Goal: Task Accomplishment & Management: Manage account settings

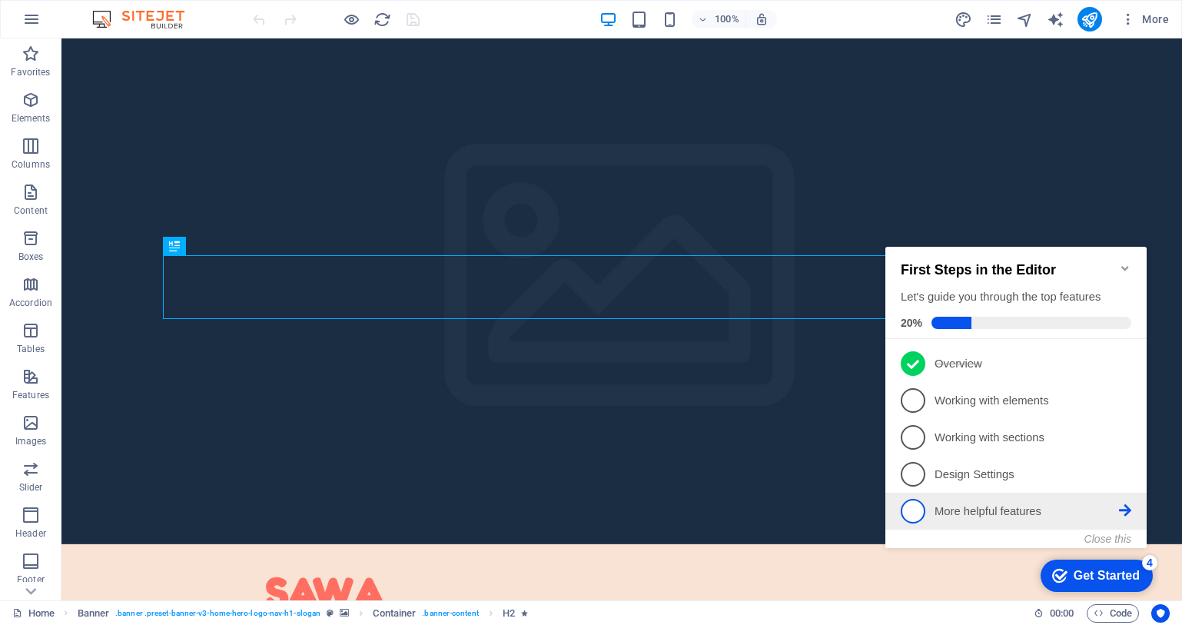
click at [926, 504] on span "5" at bounding box center [913, 511] width 25 height 25
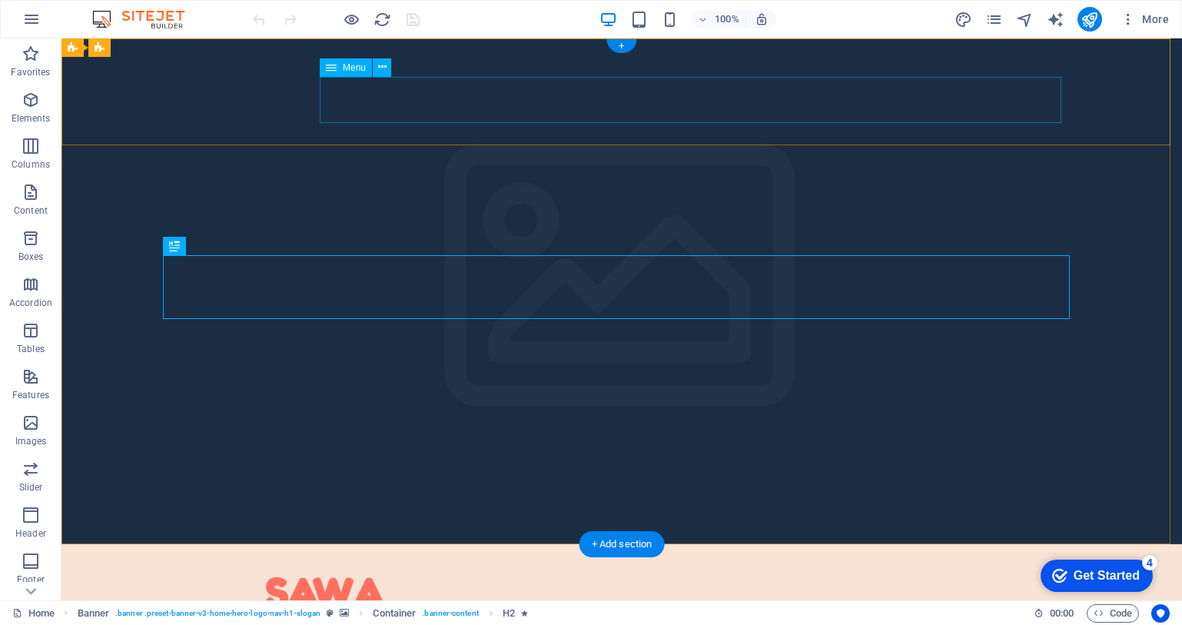
click at [728, 617] on nav "Home About Service Contact" at bounding box center [621, 635] width 713 height 37
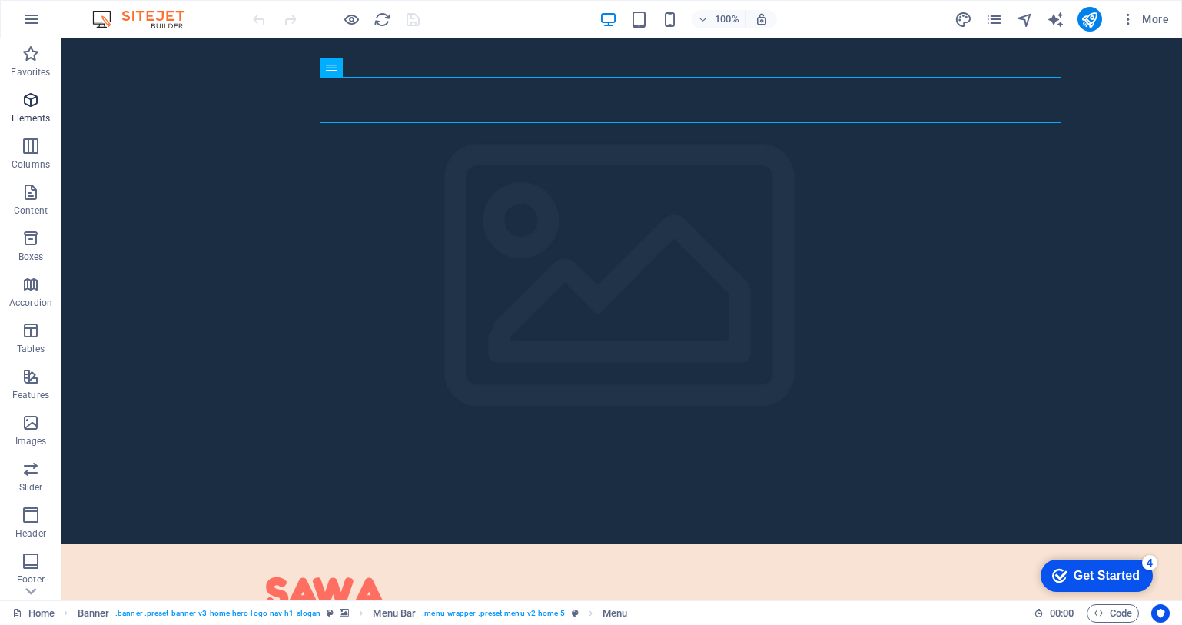
click at [38, 104] on icon "button" at bounding box center [31, 100] width 18 height 18
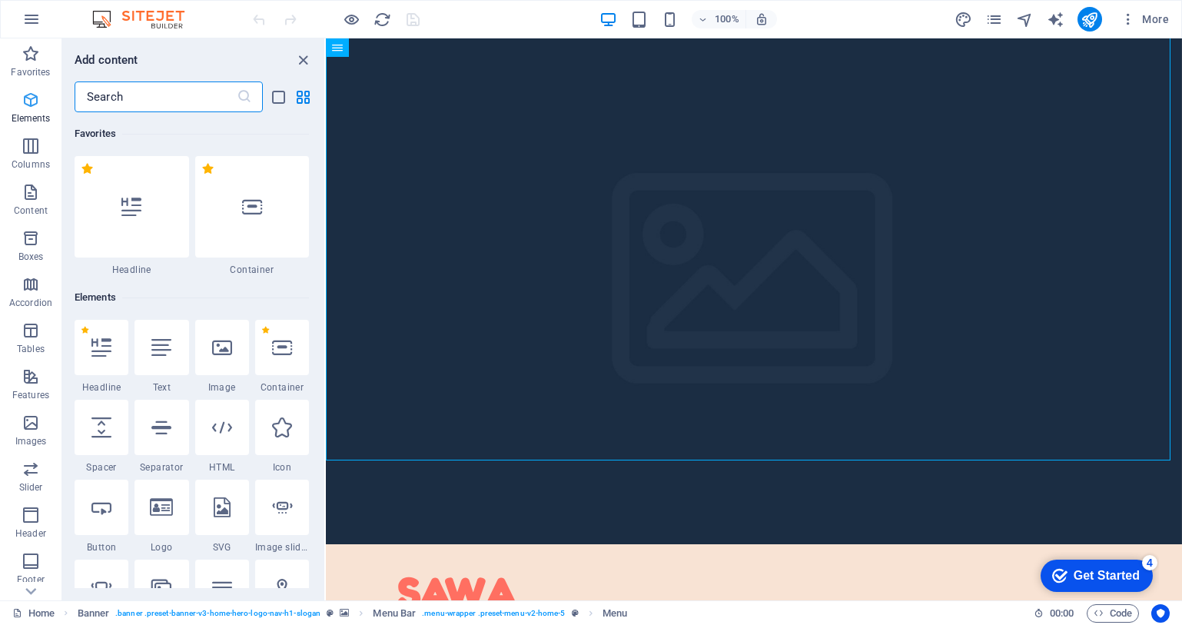
scroll to position [164, 0]
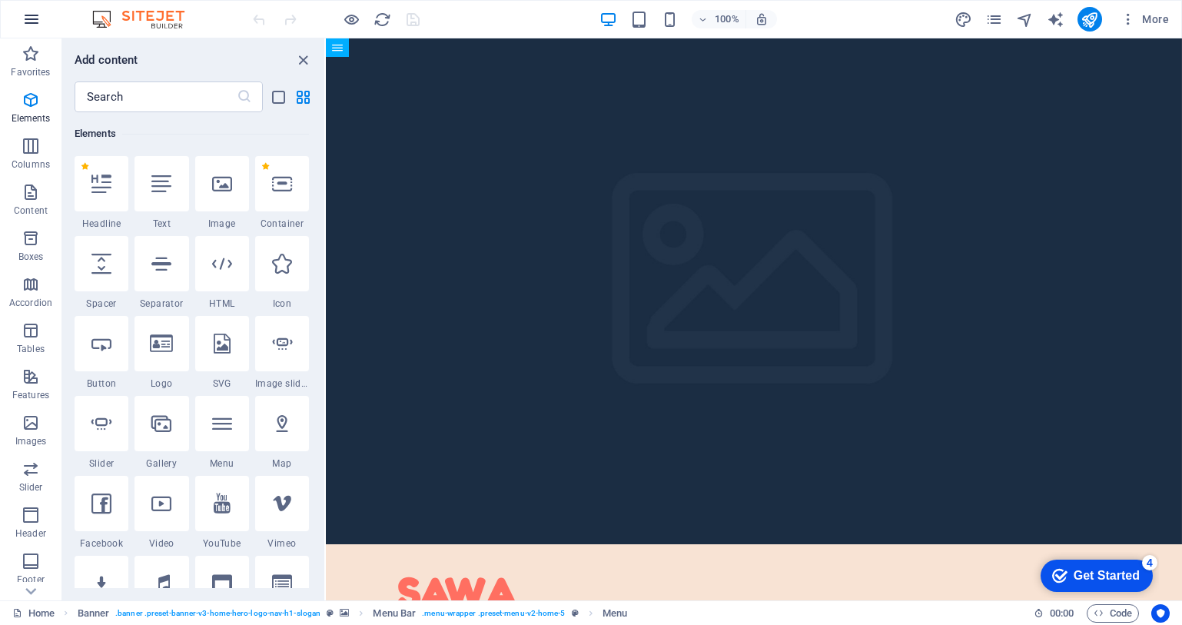
click at [38, 14] on icon "button" at bounding box center [31, 19] width 18 height 18
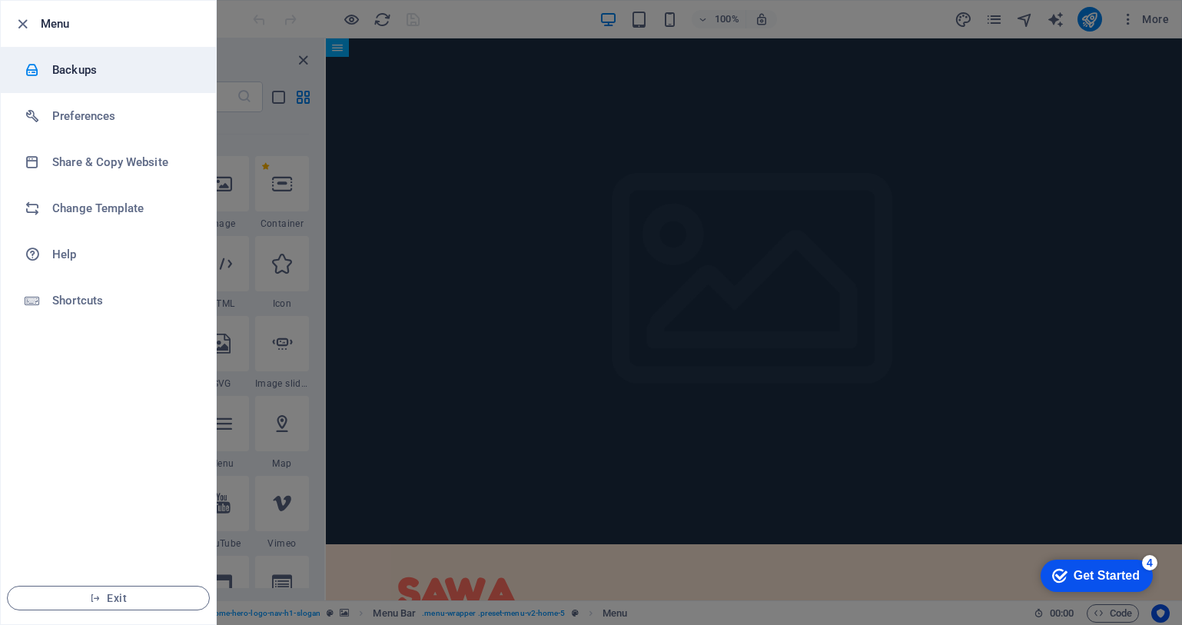
click at [98, 74] on h6 "Backups" at bounding box center [123, 70] width 142 height 18
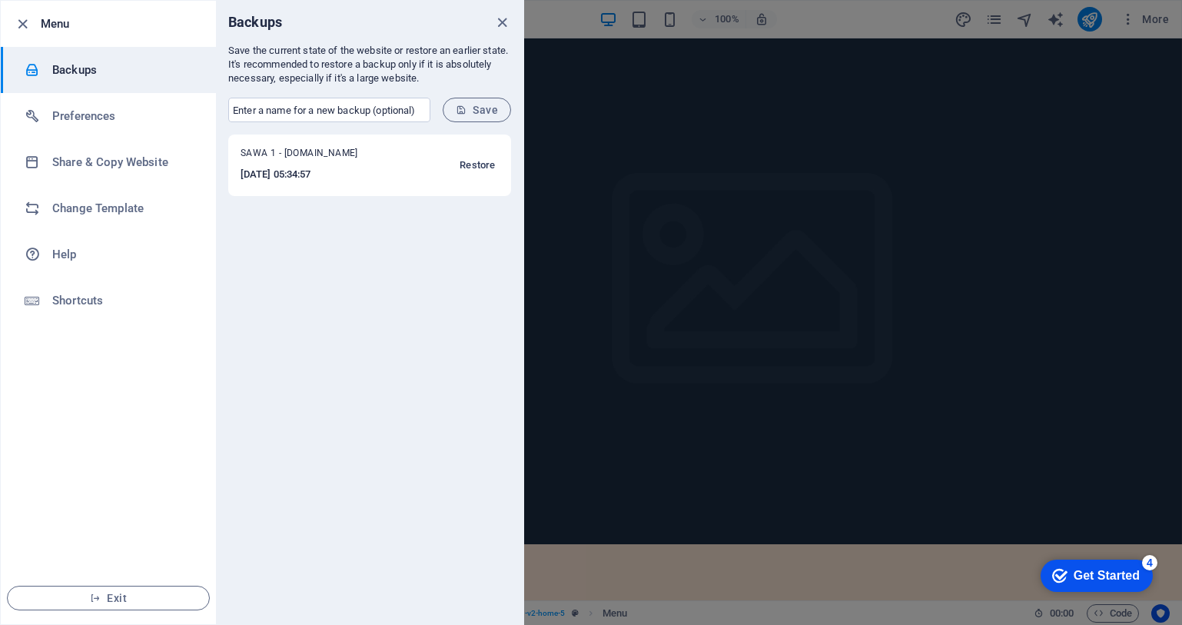
click at [471, 158] on span "Restore" at bounding box center [477, 165] width 35 height 18
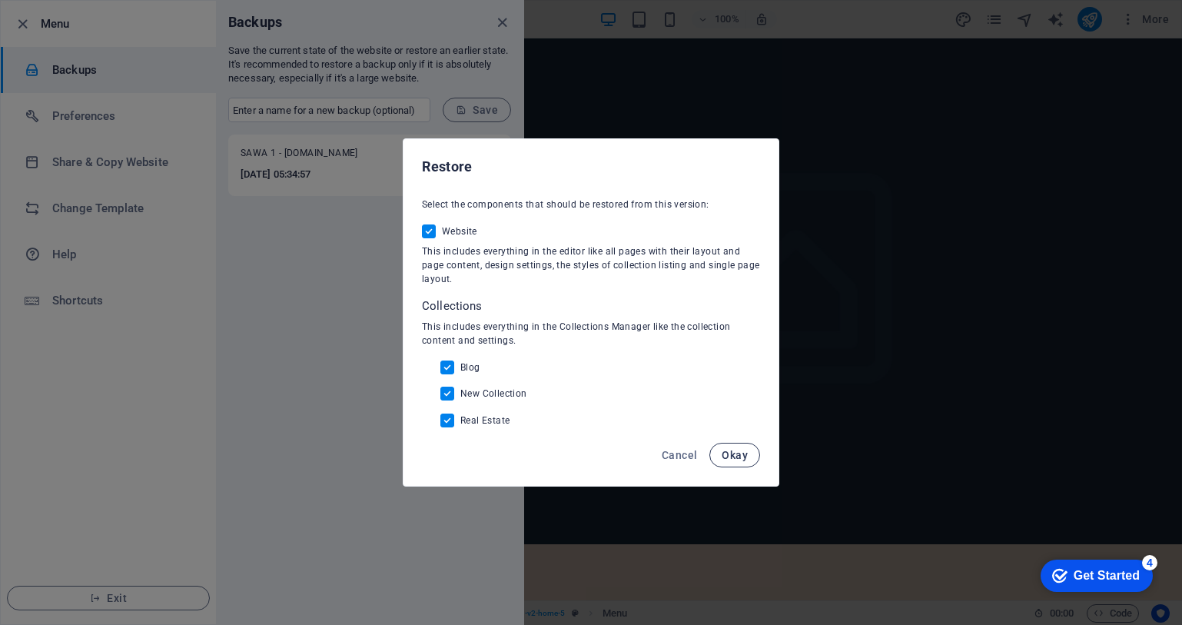
click at [731, 456] on span "Okay" at bounding box center [735, 455] width 26 height 12
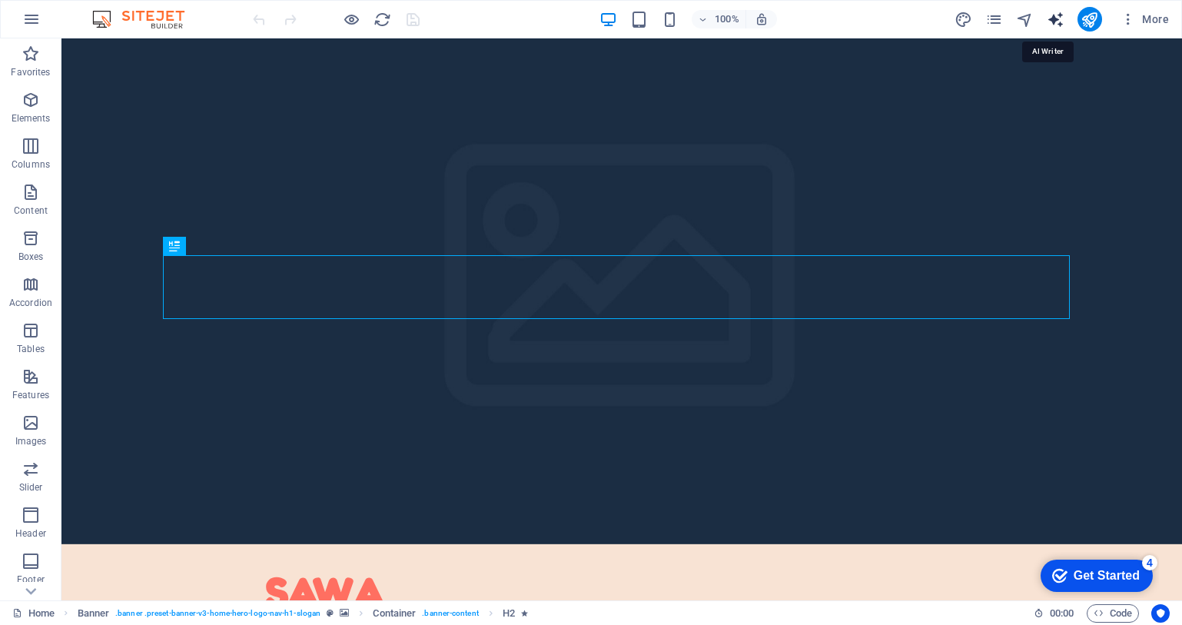
click at [1062, 21] on icon "text_generator" at bounding box center [1056, 20] width 18 height 18
select select "English"
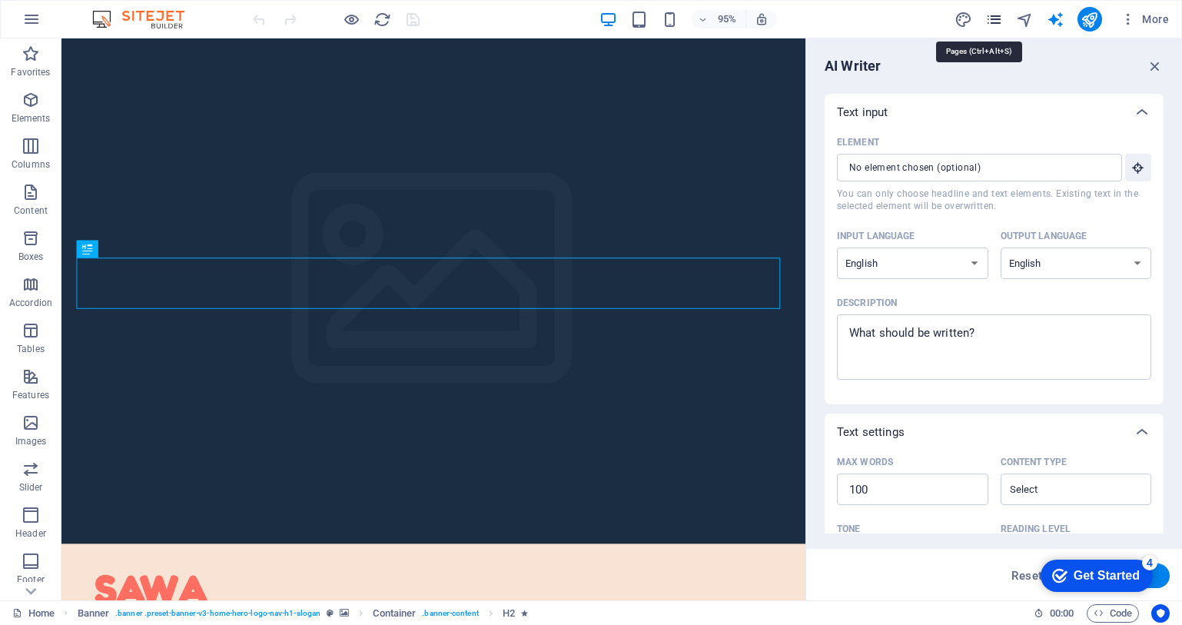
click at [991, 21] on icon "pages" at bounding box center [995, 20] width 18 height 18
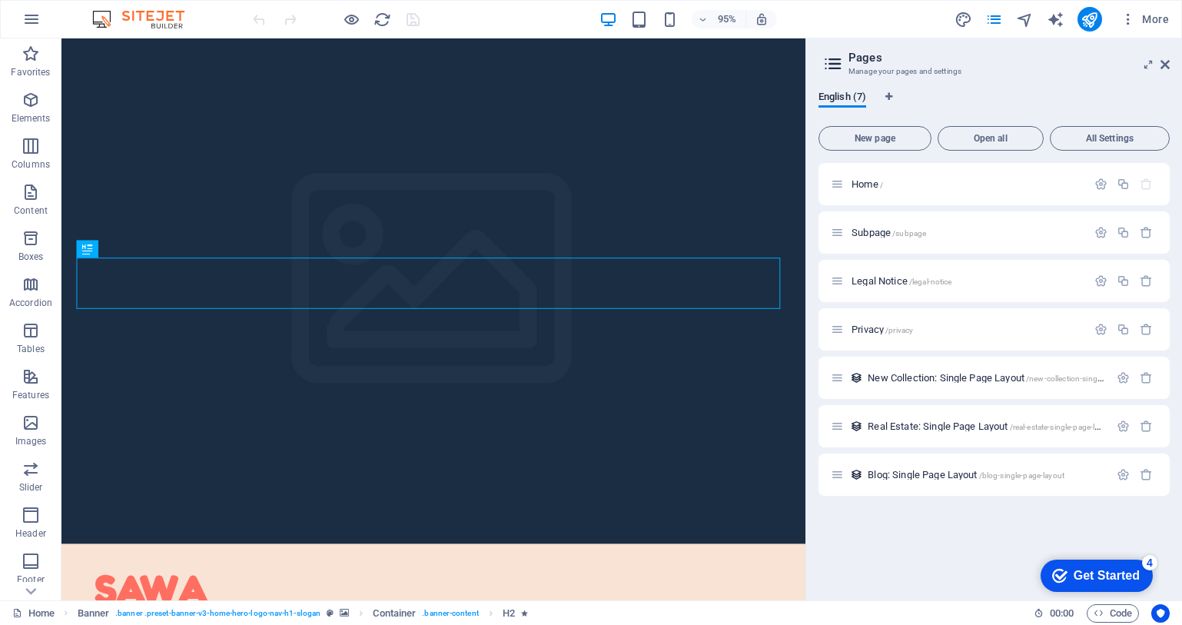
click at [1129, 569] on div "Get Started" at bounding box center [1107, 576] width 66 height 14
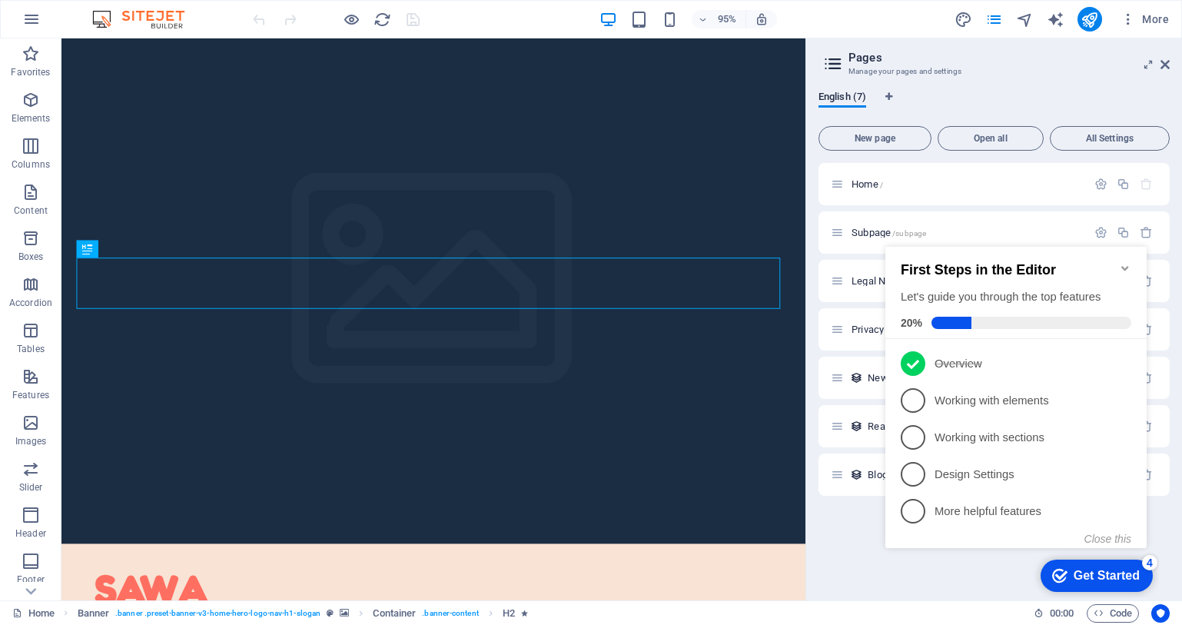
click at [1075, 578] on div "Get Started" at bounding box center [1107, 576] width 66 height 14
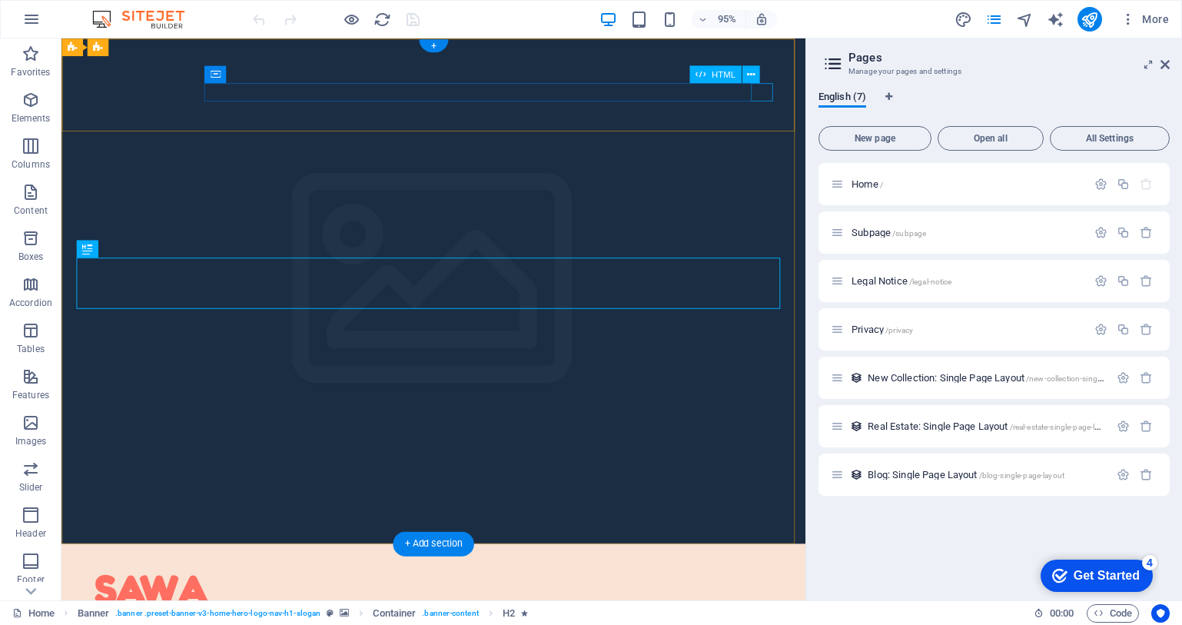
click at [61, 38] on div "Menu" at bounding box center [61, 38] width 0 height 0
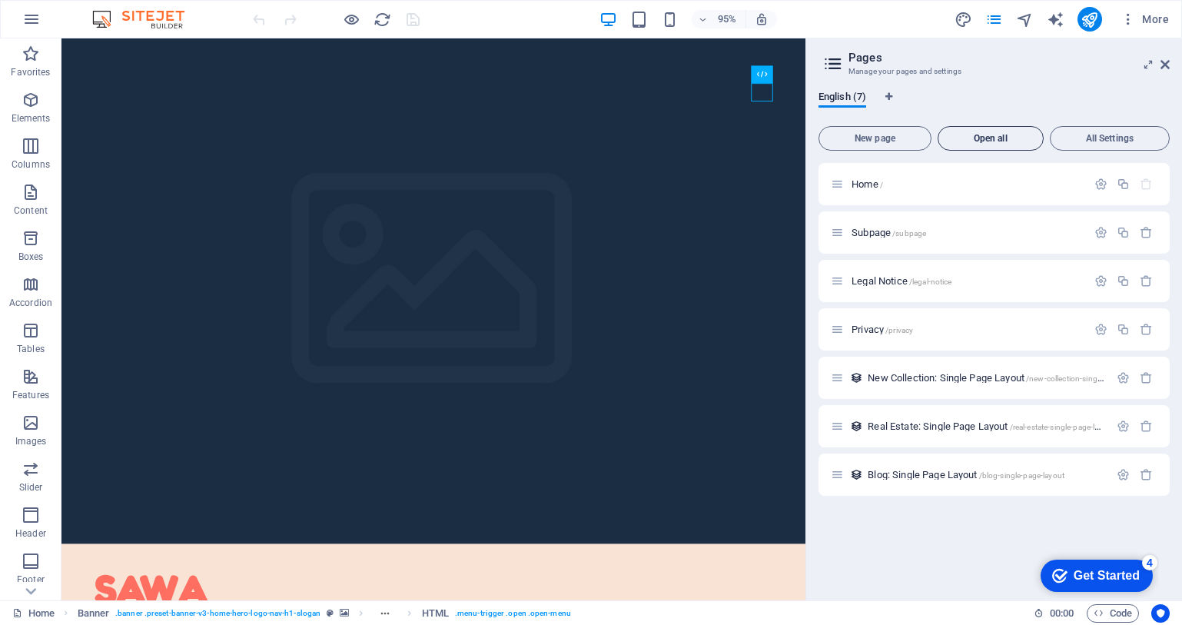
click at [1020, 142] on span "Open all" at bounding box center [991, 138] width 92 height 9
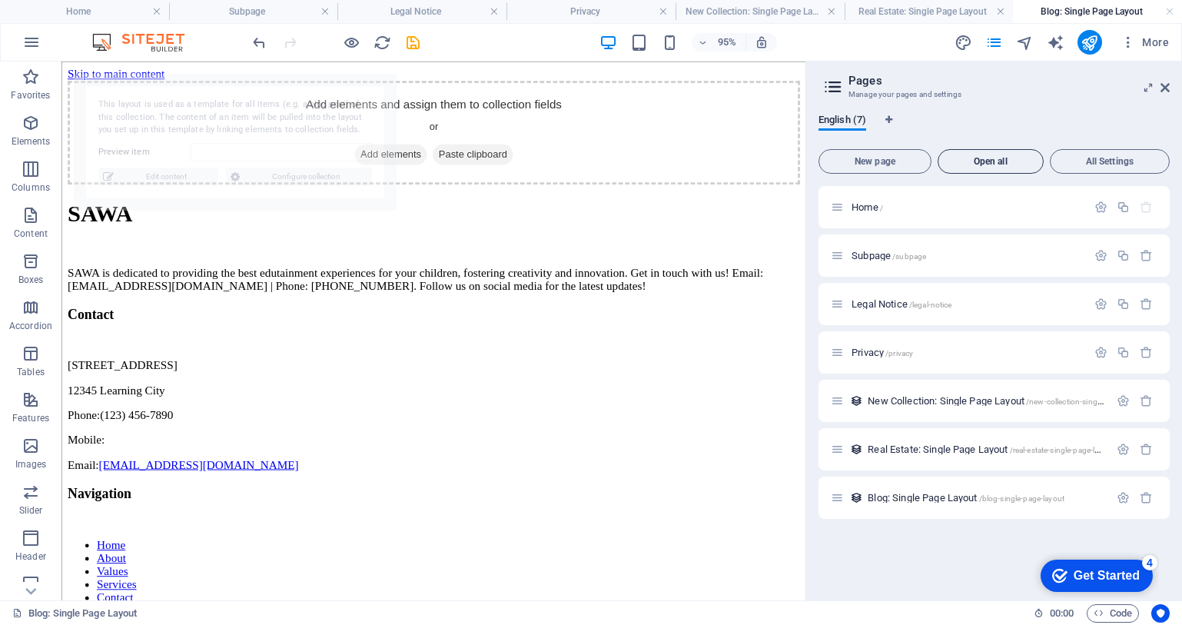
select select "68b5574e6972b7d2e901d558"
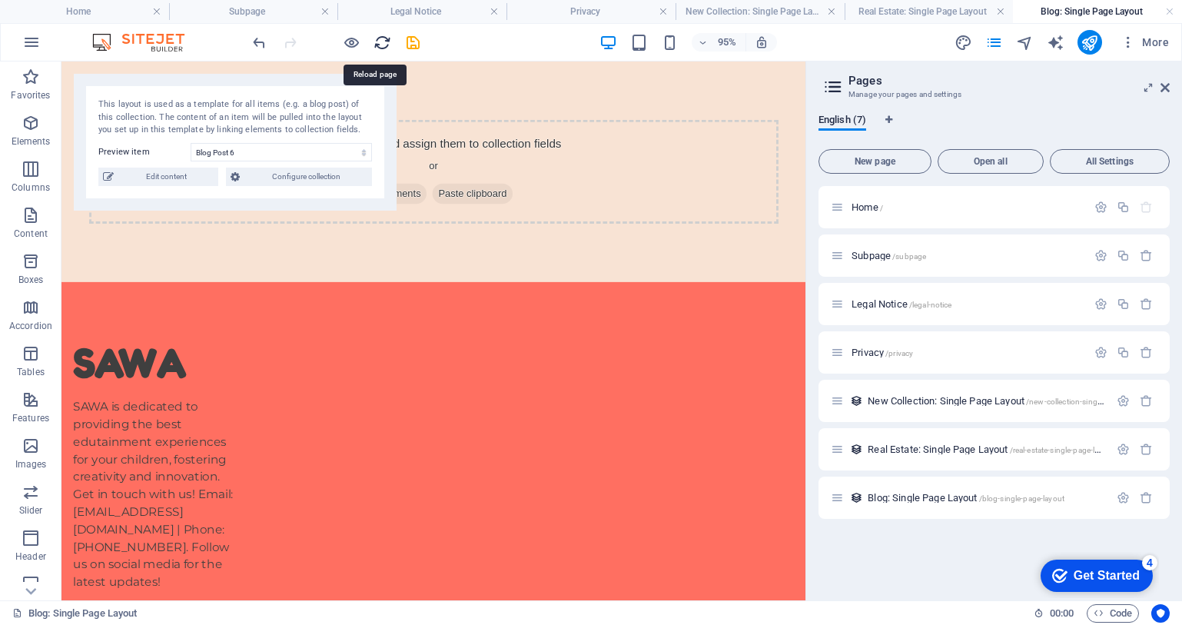
click at [387, 43] on icon "reload" at bounding box center [383, 43] width 18 height 18
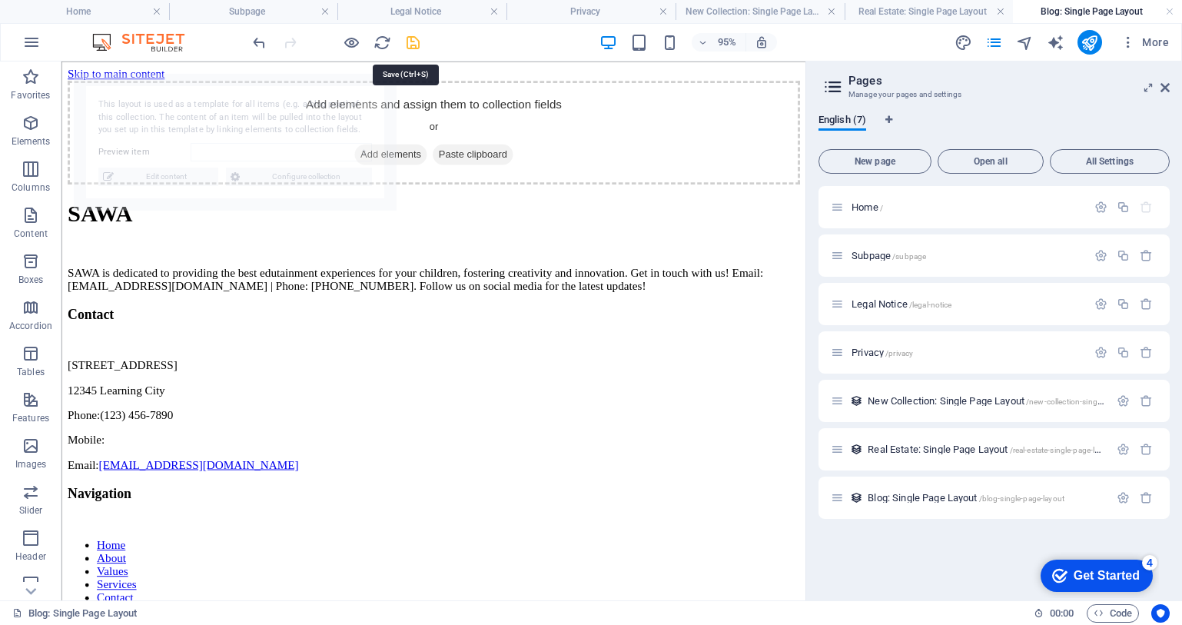
select select "68b5574e6972b7d2e901d558"
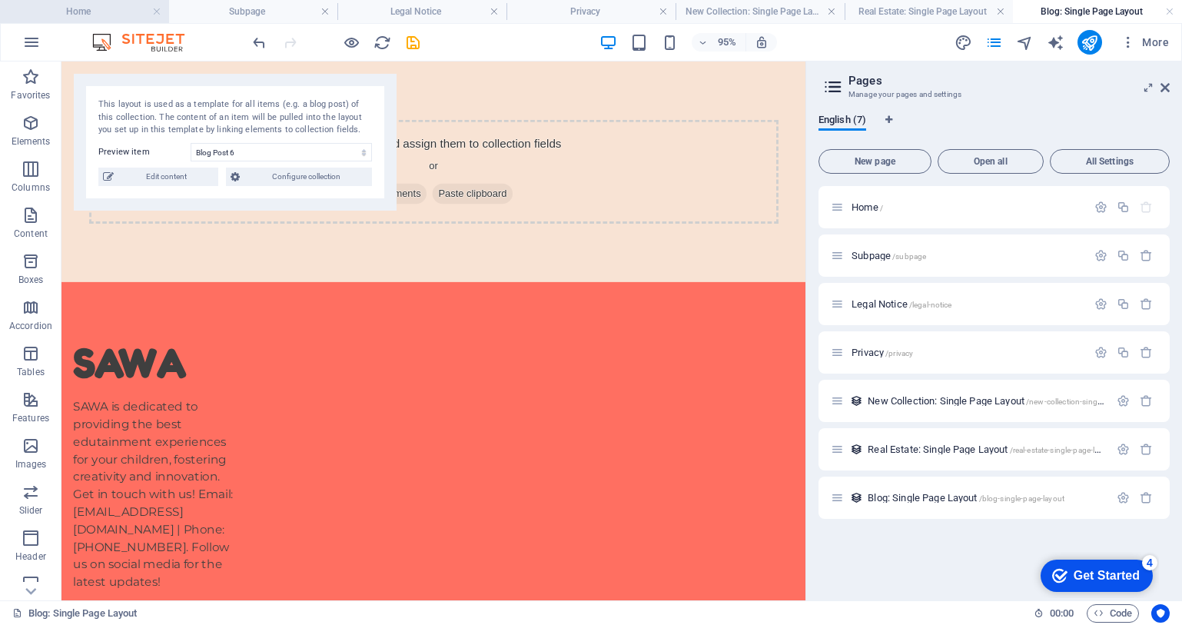
click at [134, 10] on h4 "Home" at bounding box center [84, 11] width 169 height 17
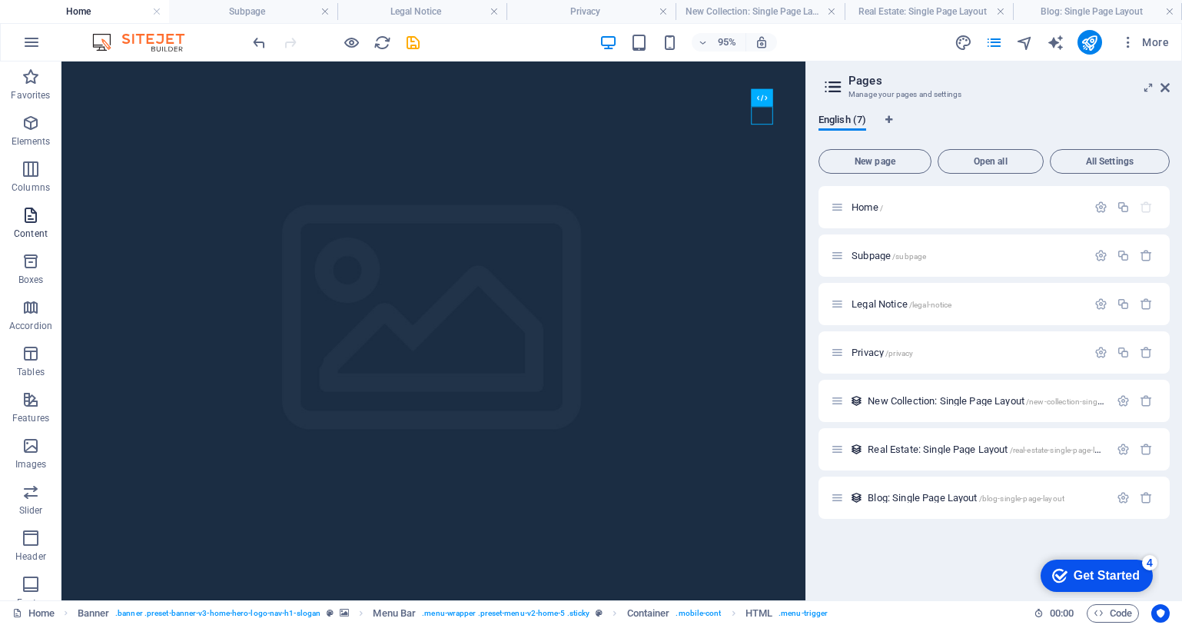
click at [31, 222] on icon "button" at bounding box center [31, 215] width 18 height 18
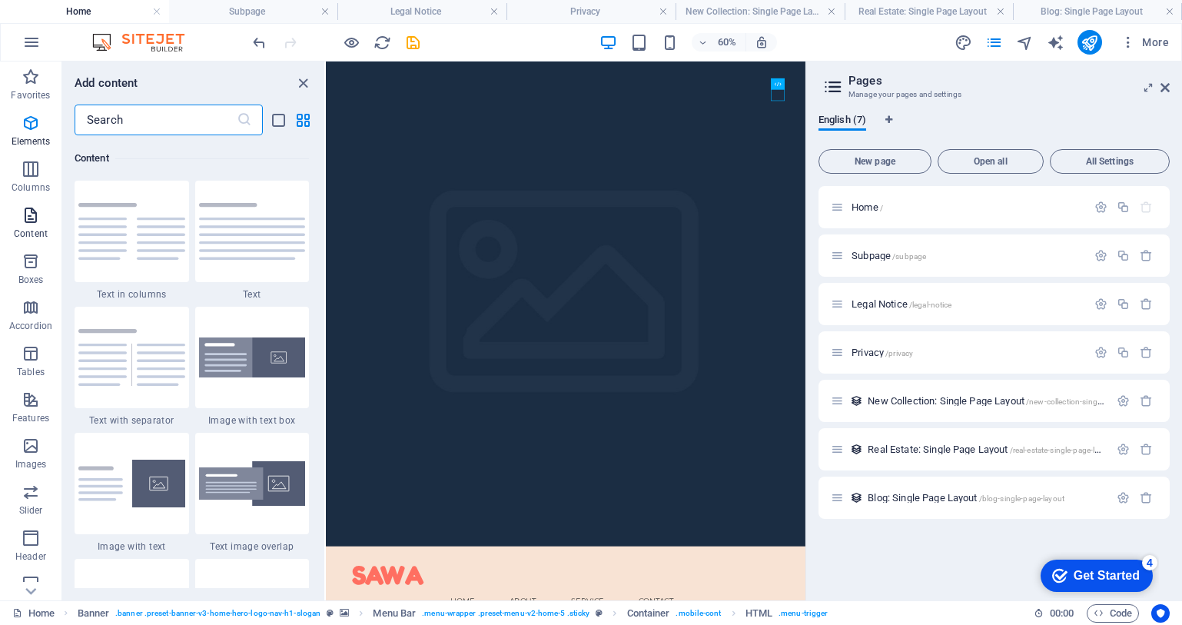
scroll to position [2690, 0]
click at [1148, 45] on span "More" at bounding box center [1145, 42] width 48 height 15
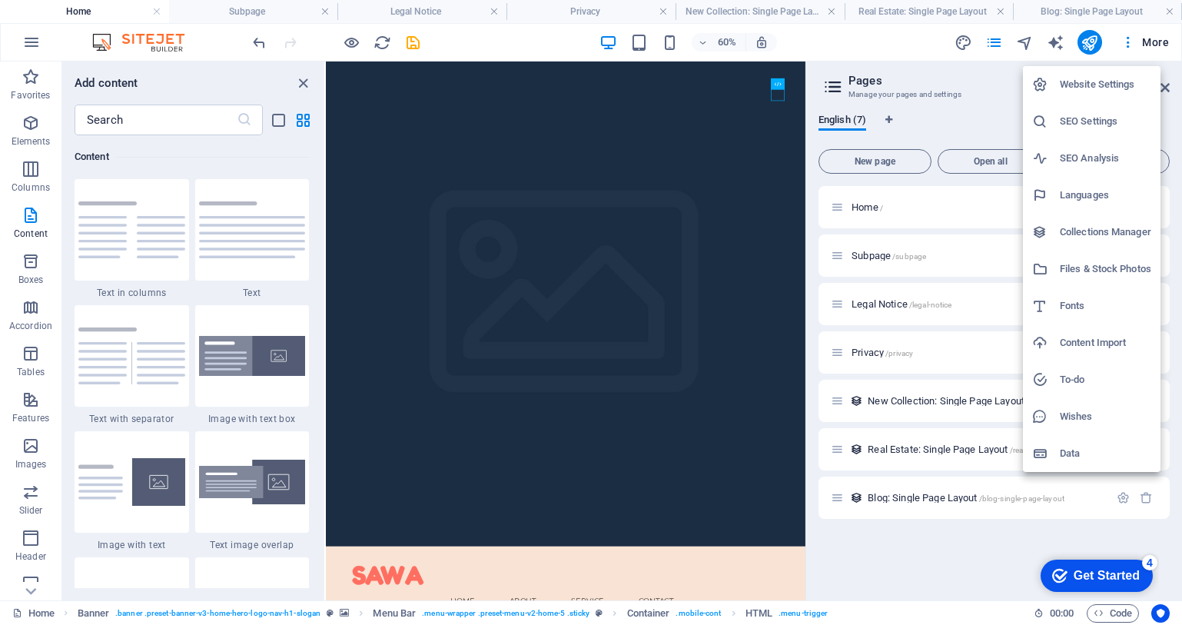
click at [902, 38] on div at bounding box center [591, 312] width 1182 height 625
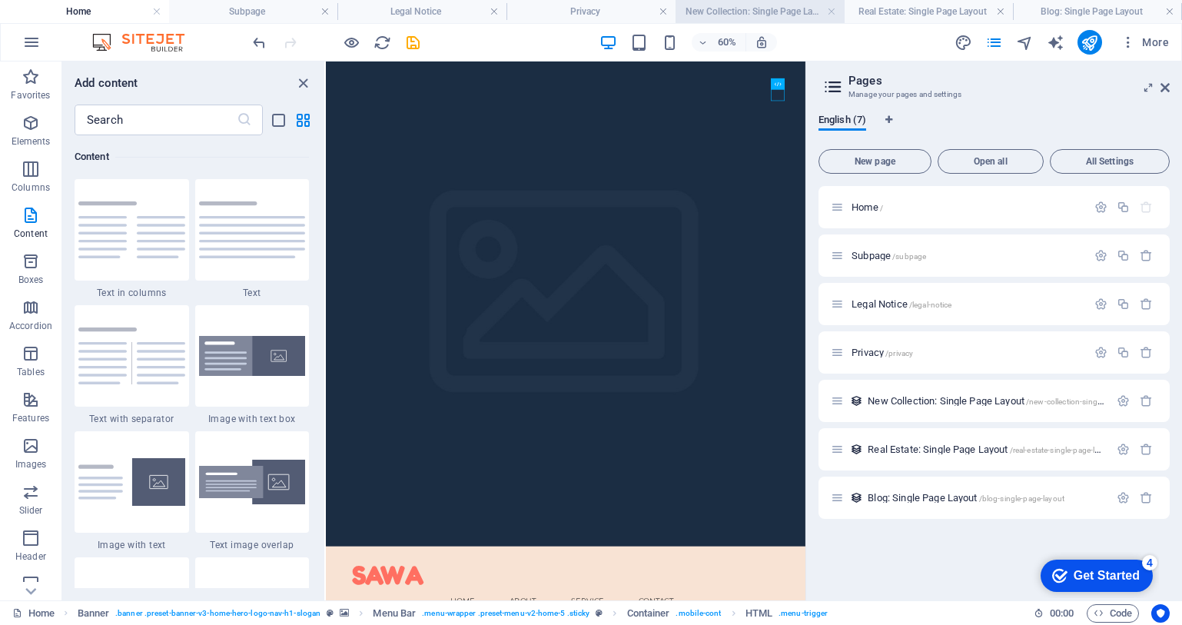
click at [785, 8] on h4 "New Collection: Single Page Layout" at bounding box center [760, 11] width 169 height 17
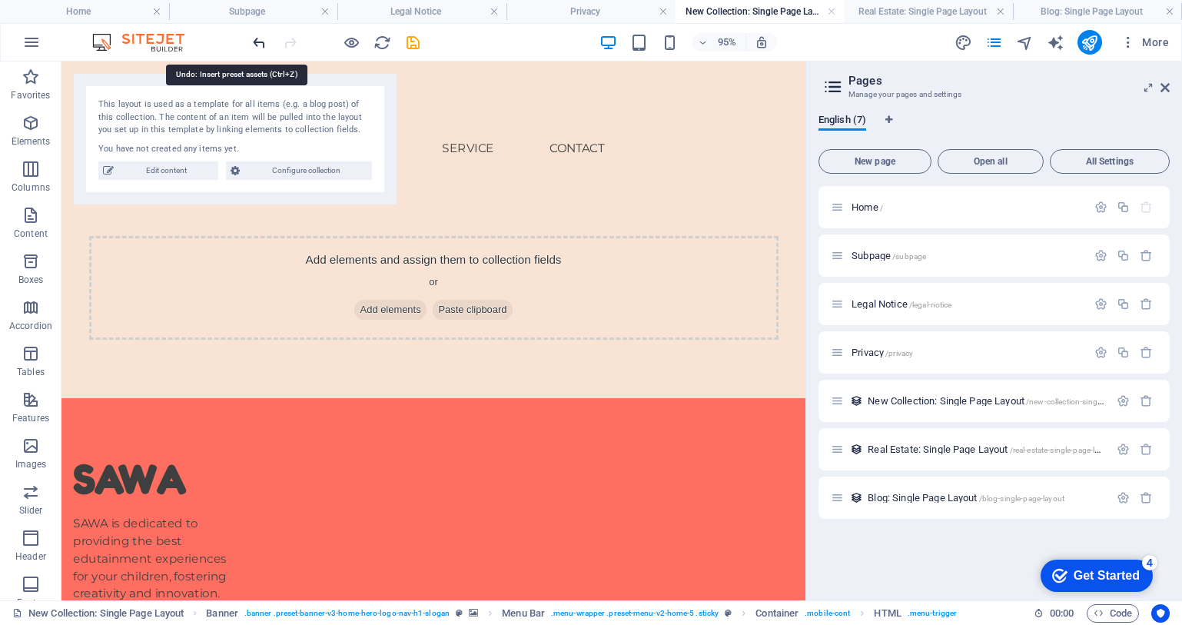
click at [267, 49] on icon "undo" at bounding box center [260, 43] width 18 height 18
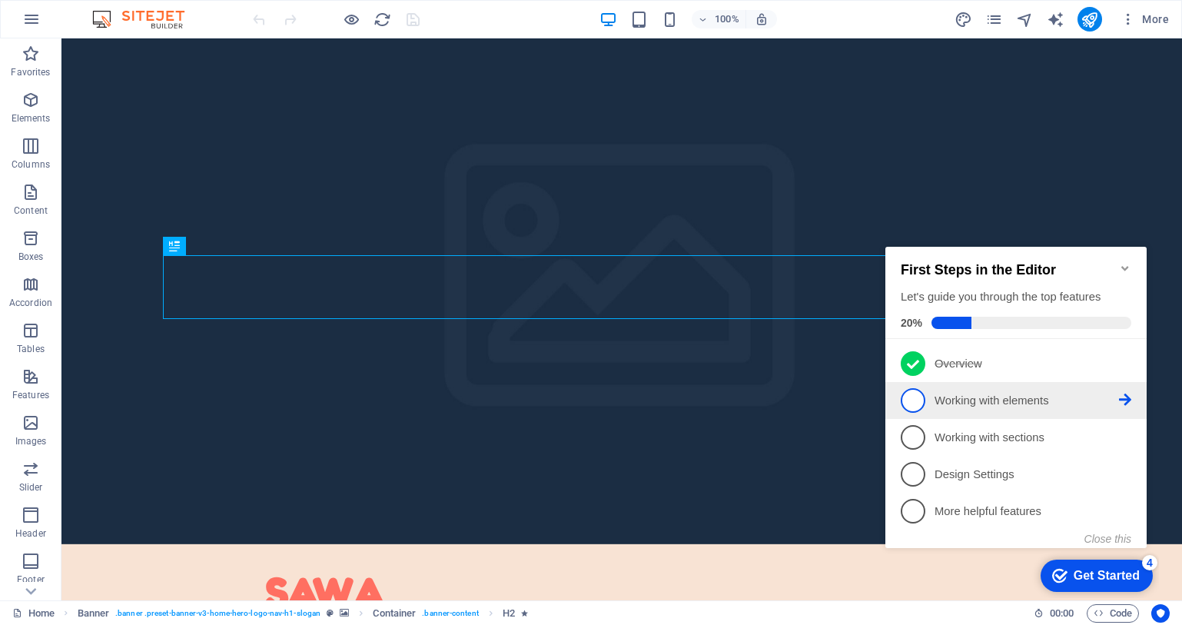
click at [916, 388] on span "2" at bounding box center [913, 400] width 25 height 25
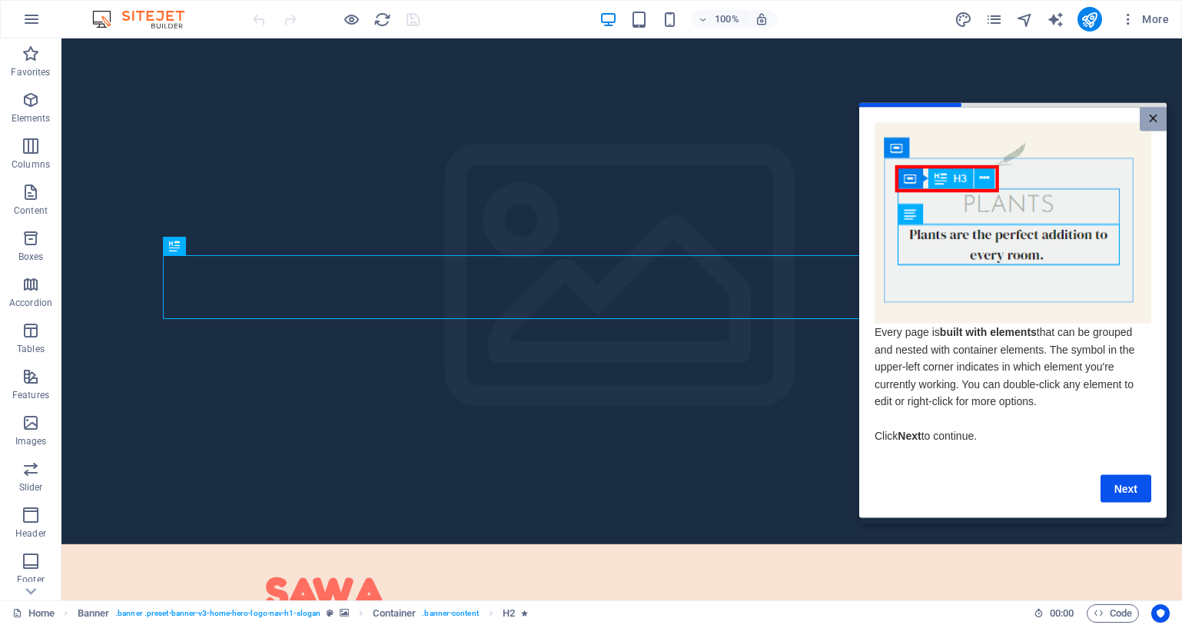
click at [1152, 118] on link "×" at bounding box center [1153, 119] width 27 height 24
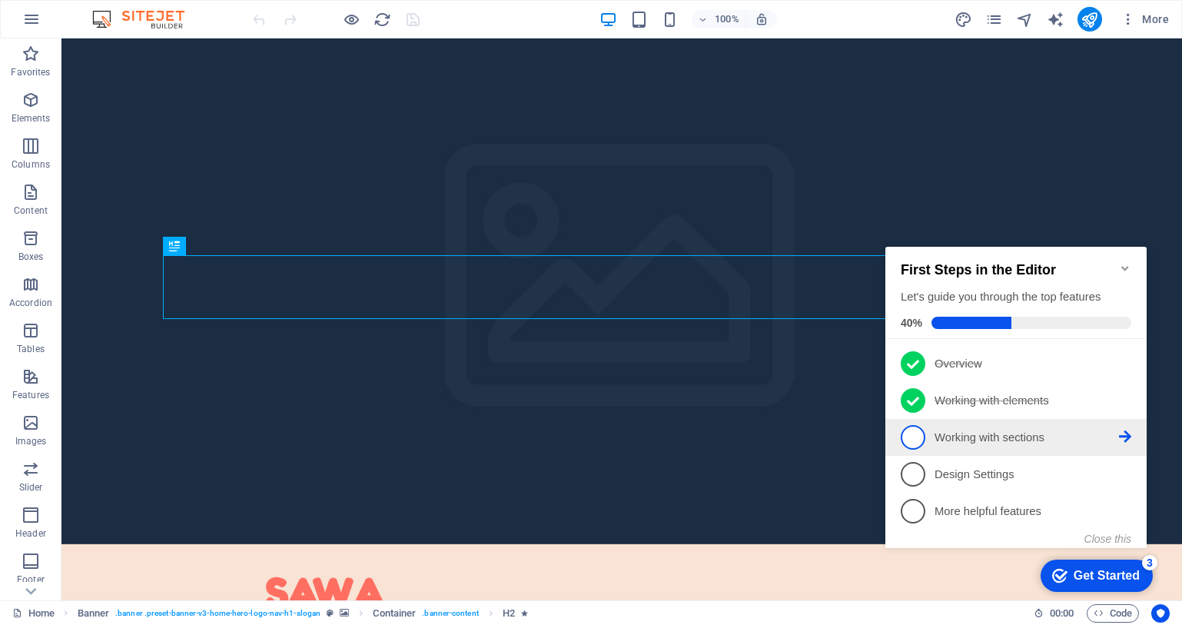
click at [917, 425] on span "3" at bounding box center [913, 437] width 25 height 25
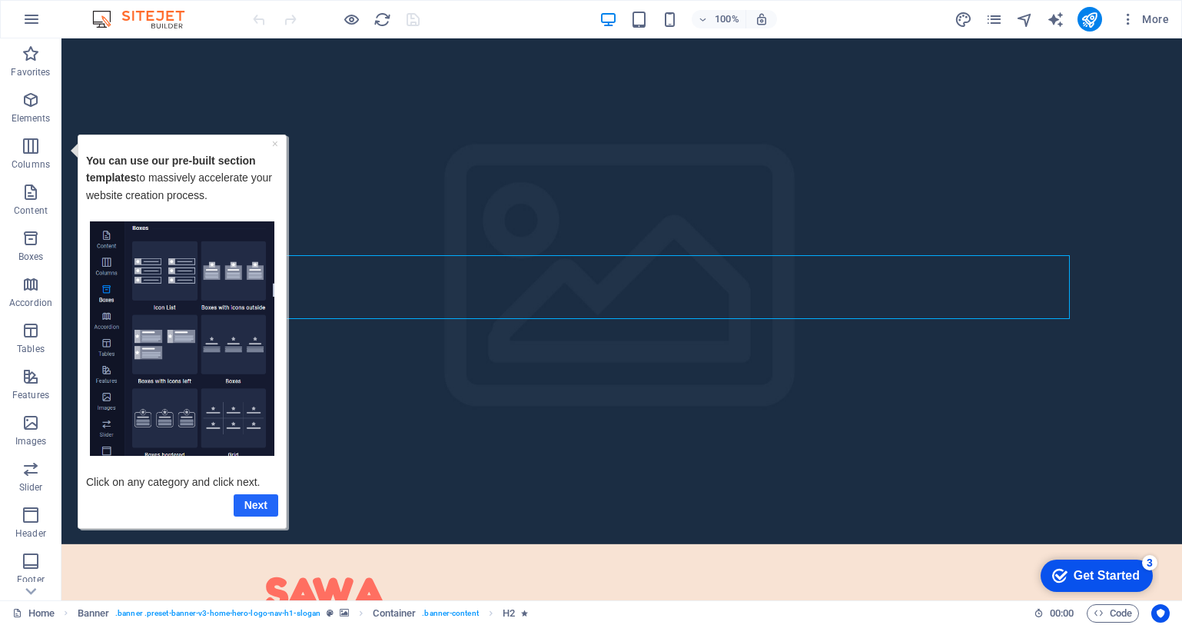
click at [248, 510] on link "Next" at bounding box center [256, 505] width 45 height 22
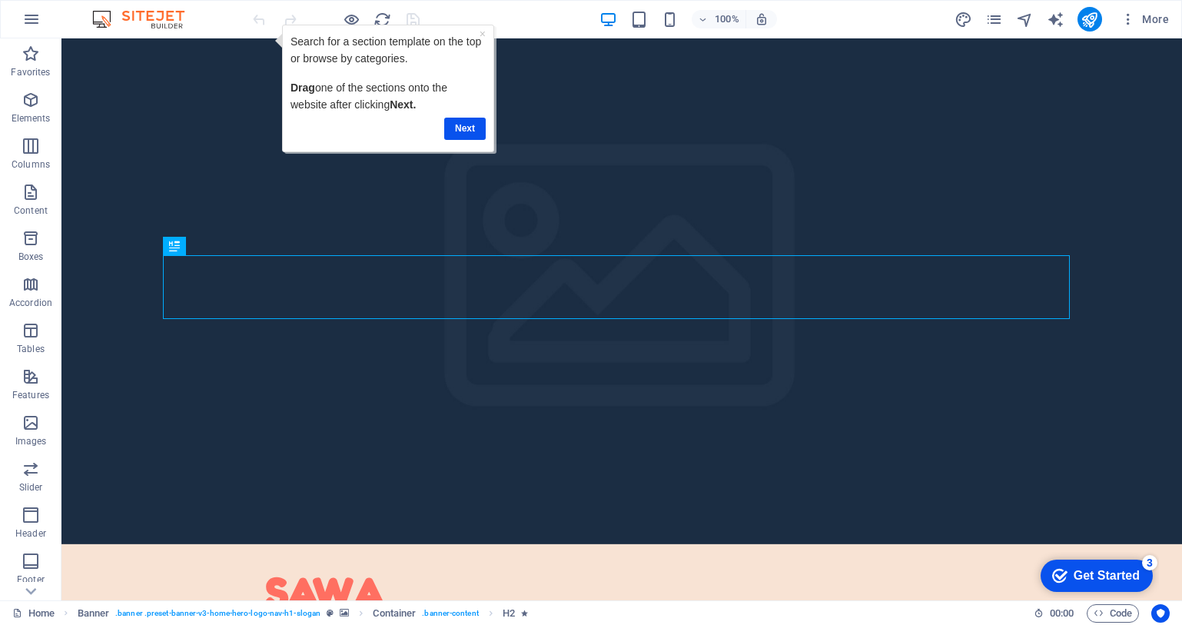
click at [1107, 580] on div "Get Started" at bounding box center [1107, 576] width 66 height 14
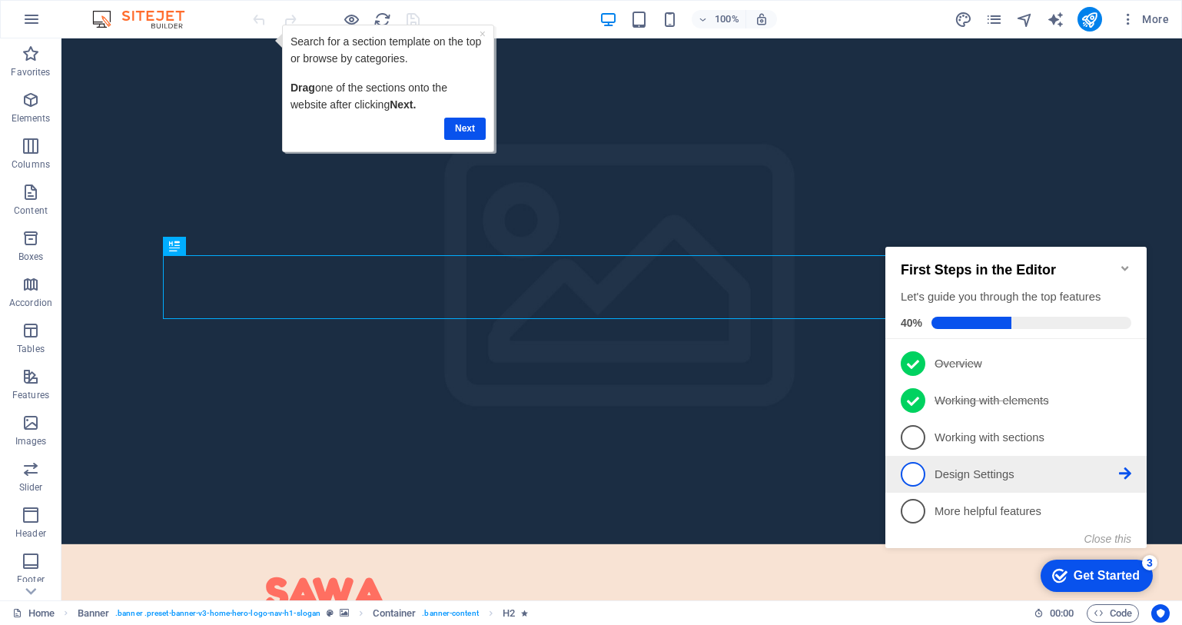
click at [921, 467] on span "4" at bounding box center [913, 474] width 25 height 25
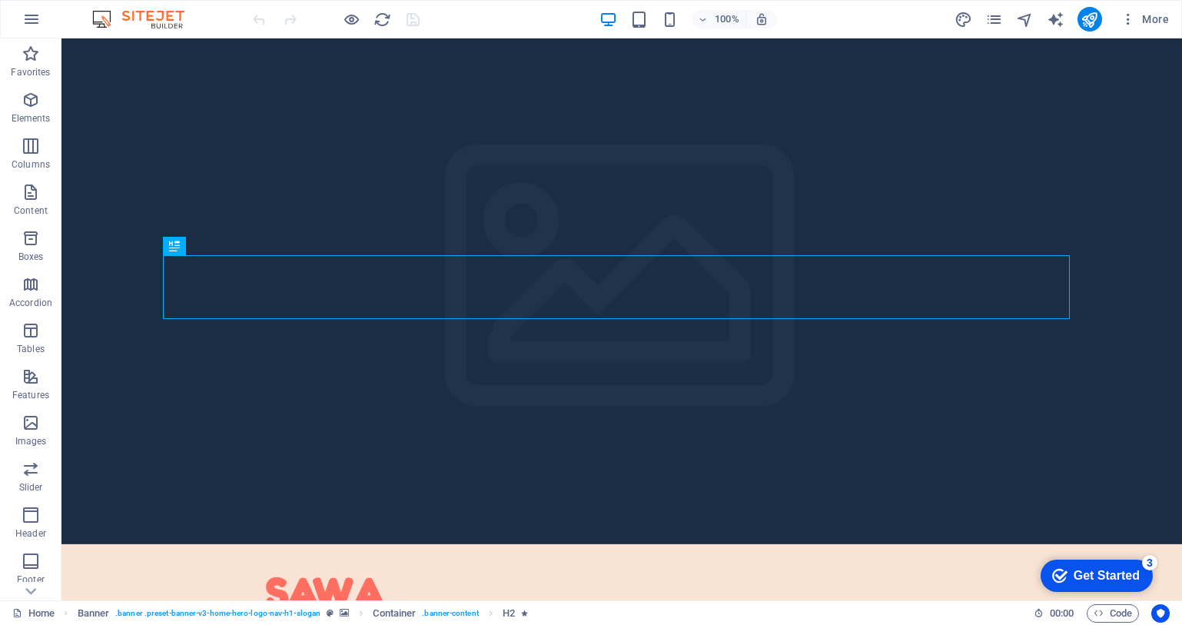
click at [1062, 583] on div "checkmark Get Started 3" at bounding box center [1096, 575] width 88 height 15
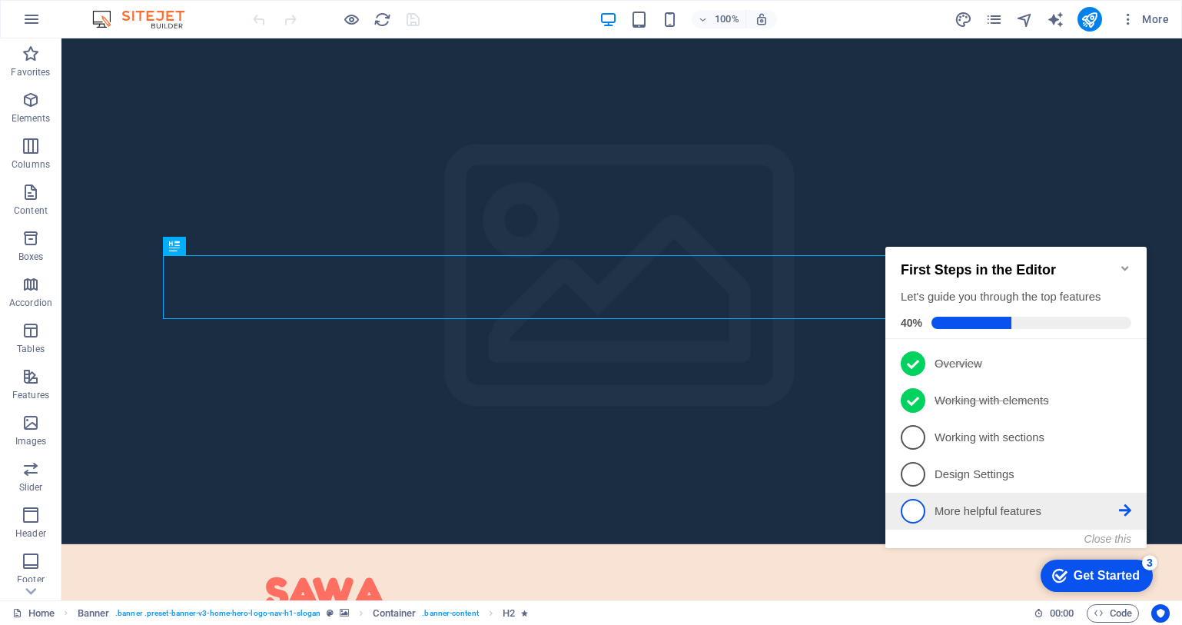
click at [921, 510] on span "5" at bounding box center [913, 511] width 25 height 25
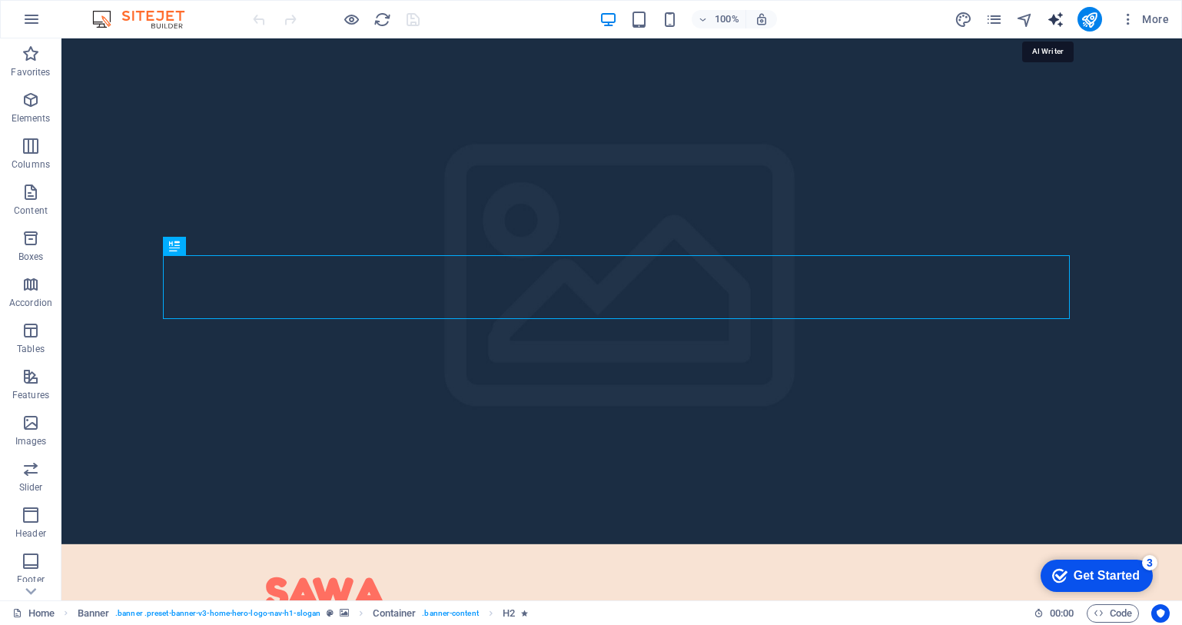
click at [1062, 23] on icon "text_generator" at bounding box center [1056, 20] width 18 height 18
select select "English"
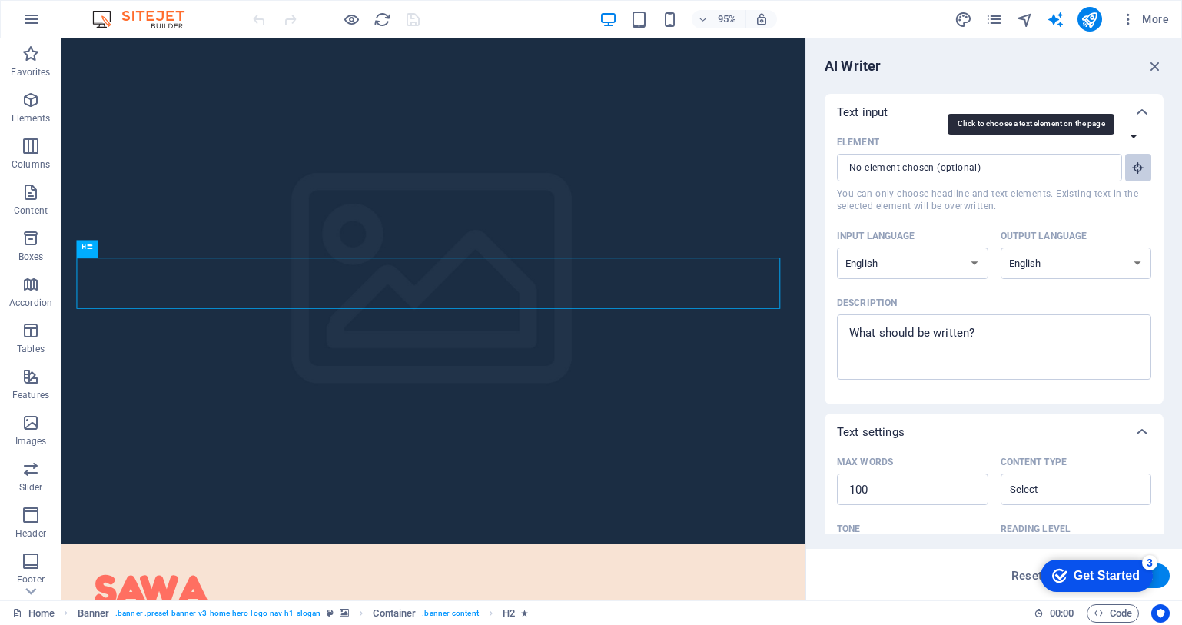
click at [1132, 171] on icon "button" at bounding box center [1139, 168] width 14 height 14
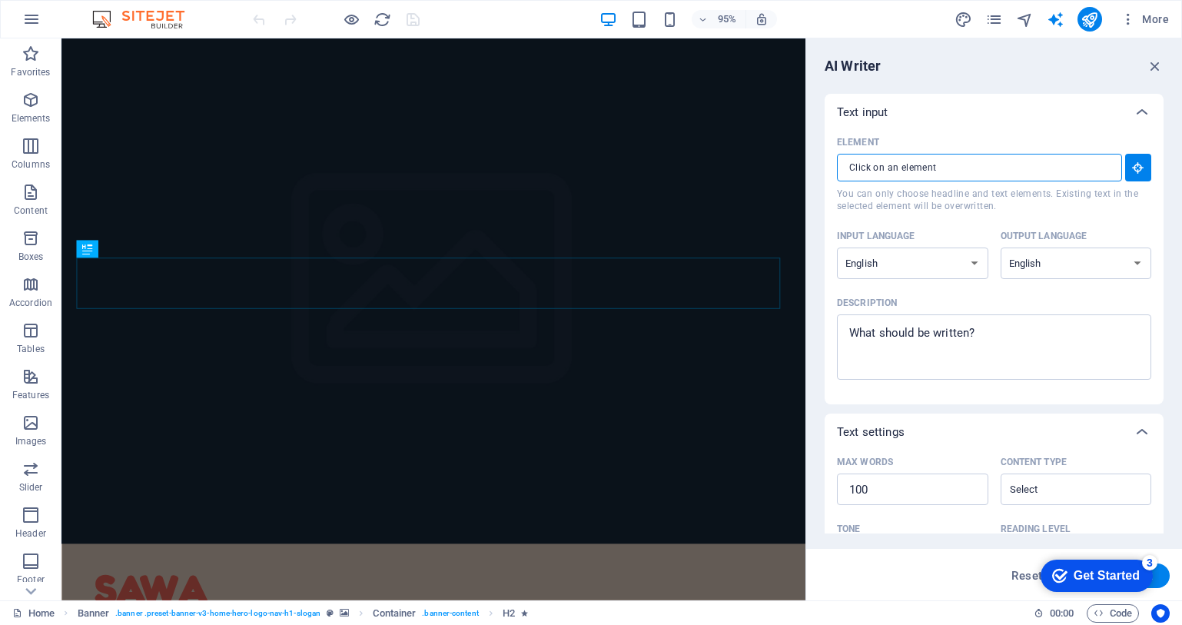
click at [1009, 173] on input "Element ​ You can only choose headline and text elements. Existing text in the …" at bounding box center [974, 168] width 274 height 28
click at [1155, 61] on icon "button" at bounding box center [1155, 66] width 17 height 17
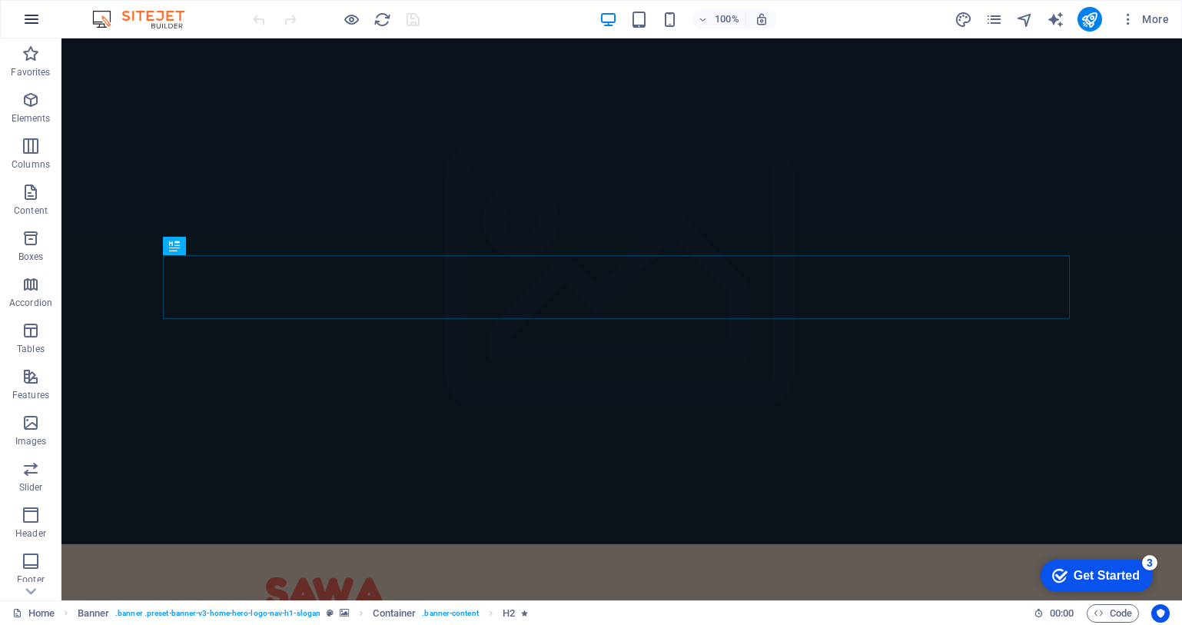
click at [39, 18] on icon "button" at bounding box center [31, 19] width 18 height 18
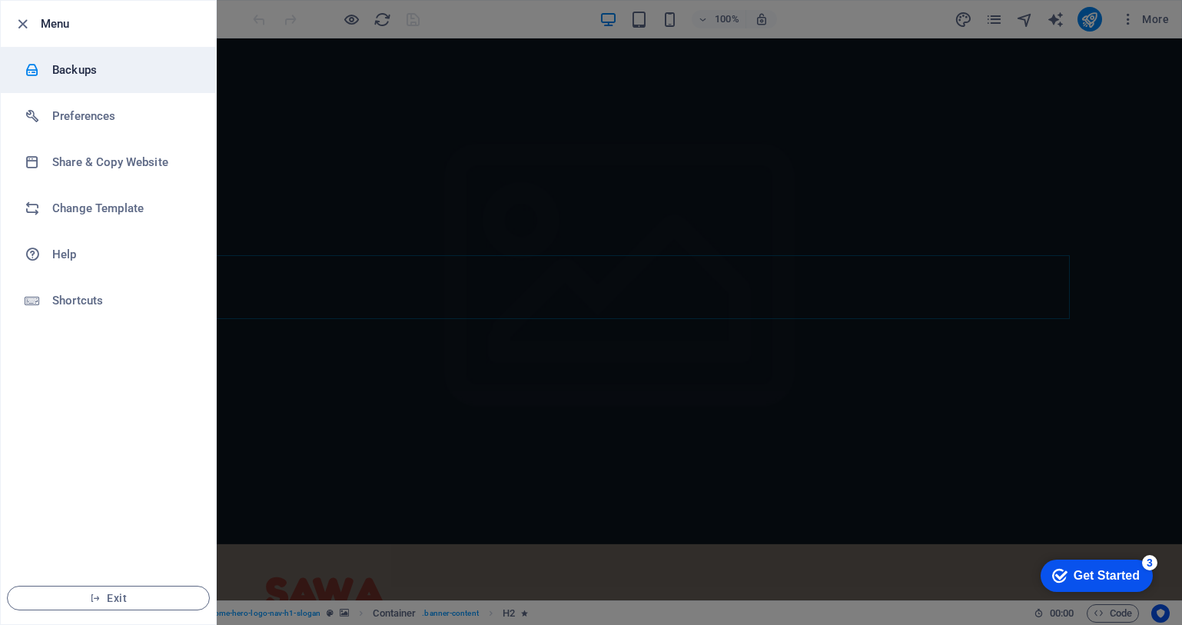
click at [71, 81] on li "Backups" at bounding box center [108, 70] width 215 height 46
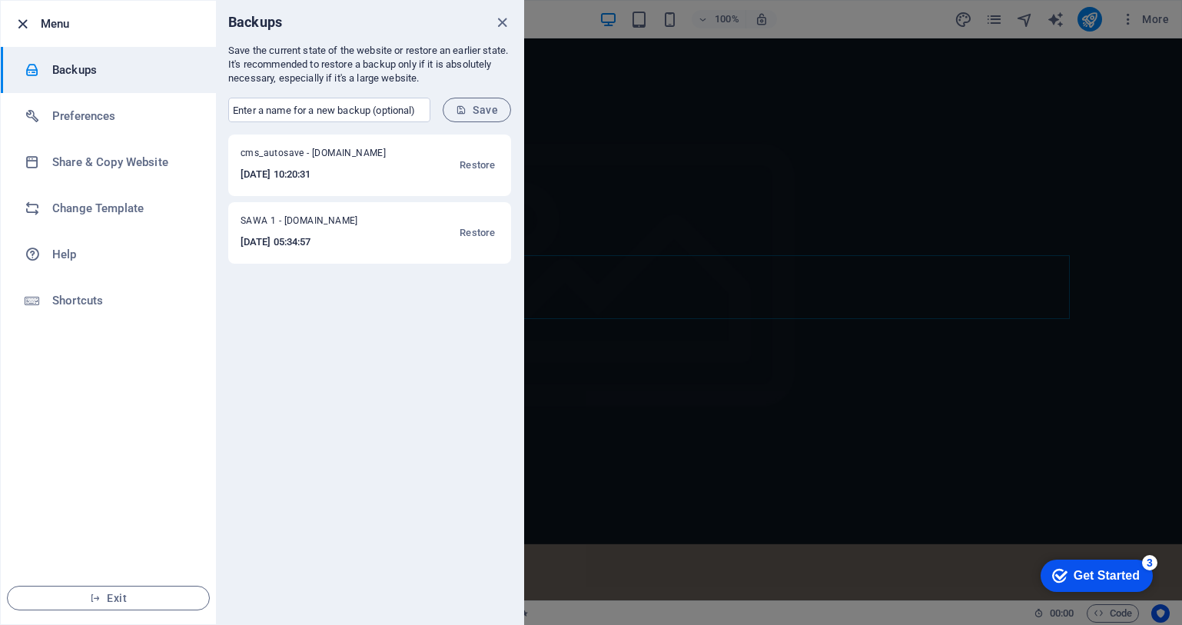
click at [23, 22] on icon "button" at bounding box center [23, 24] width 18 height 18
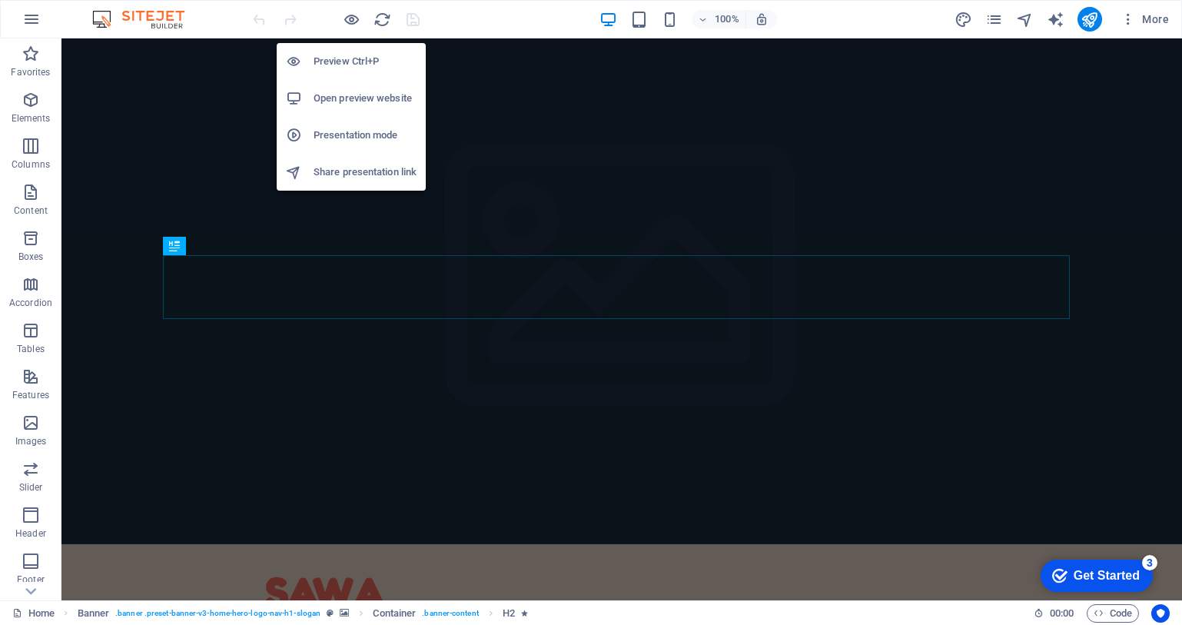
click at [361, 65] on h6 "Preview Ctrl+P" at bounding box center [365, 61] width 103 height 18
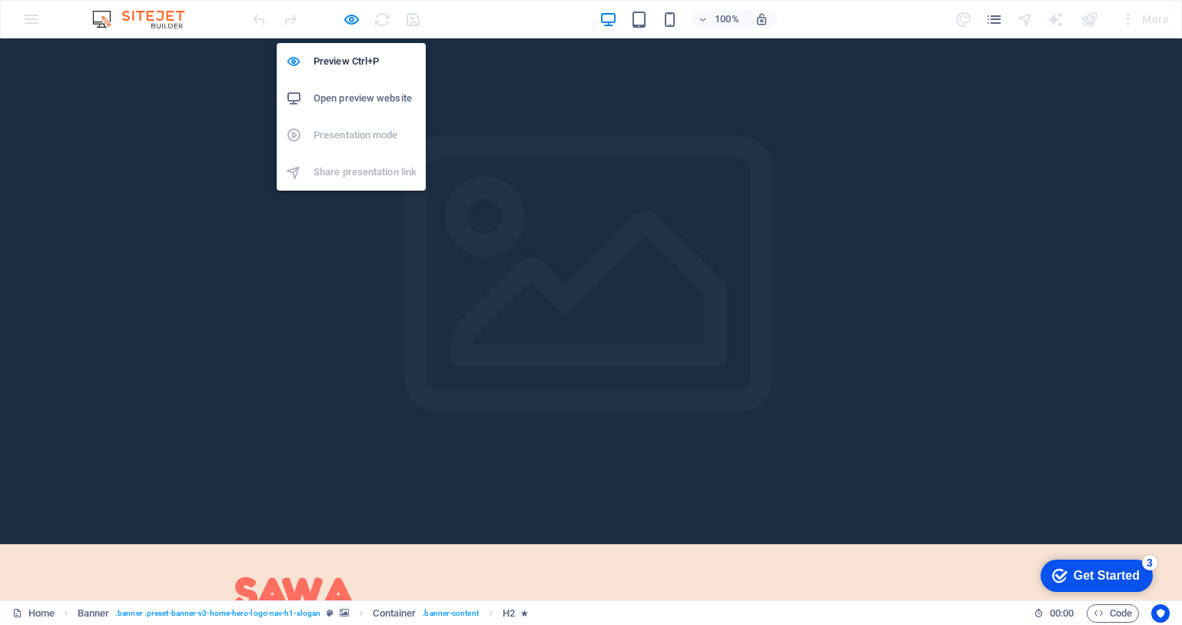
click at [350, 96] on h6 "Open preview website" at bounding box center [365, 98] width 103 height 18
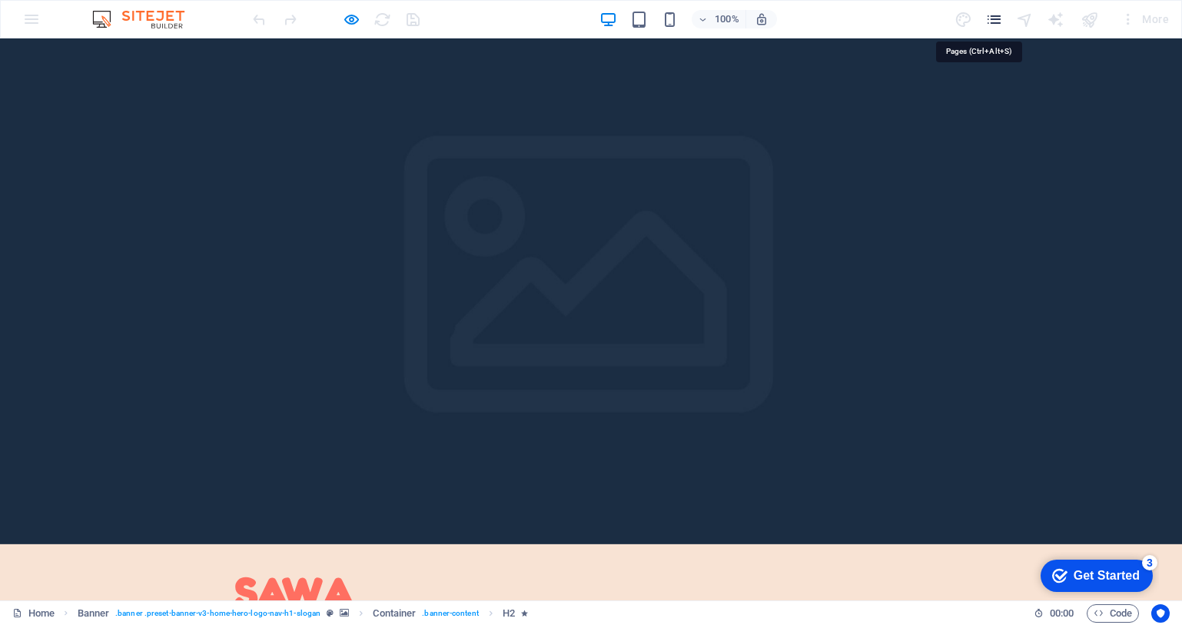
click at [990, 20] on icon "pages" at bounding box center [995, 20] width 18 height 18
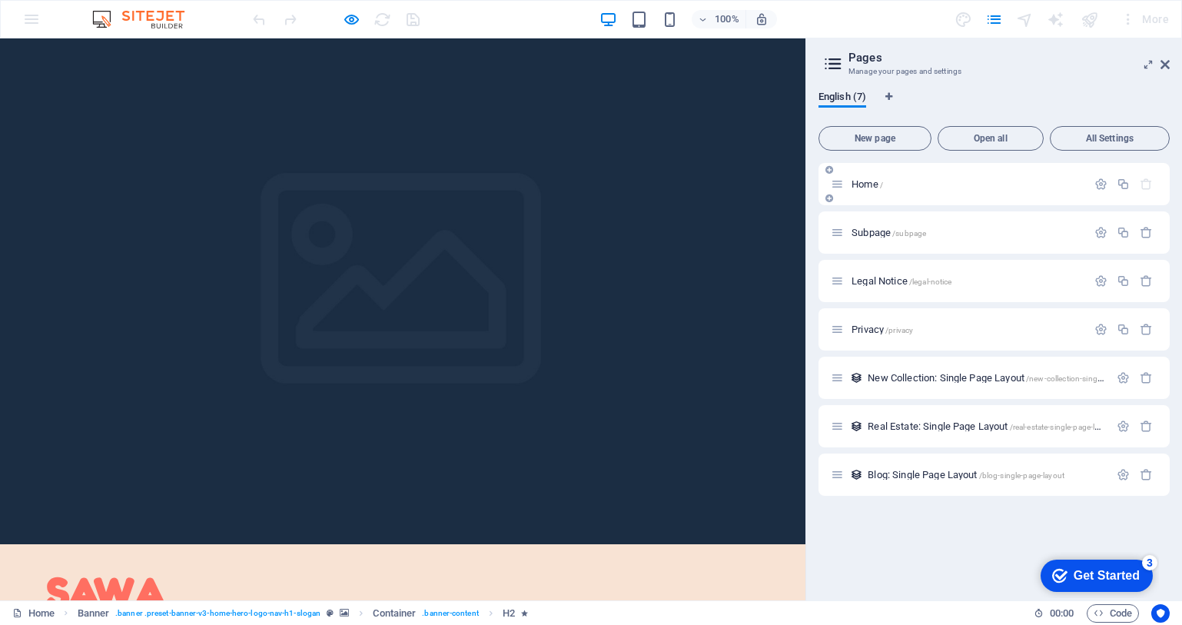
click at [916, 185] on p "Home /" at bounding box center [967, 184] width 231 height 10
click at [1125, 181] on icon "button" at bounding box center [1123, 184] width 13 height 13
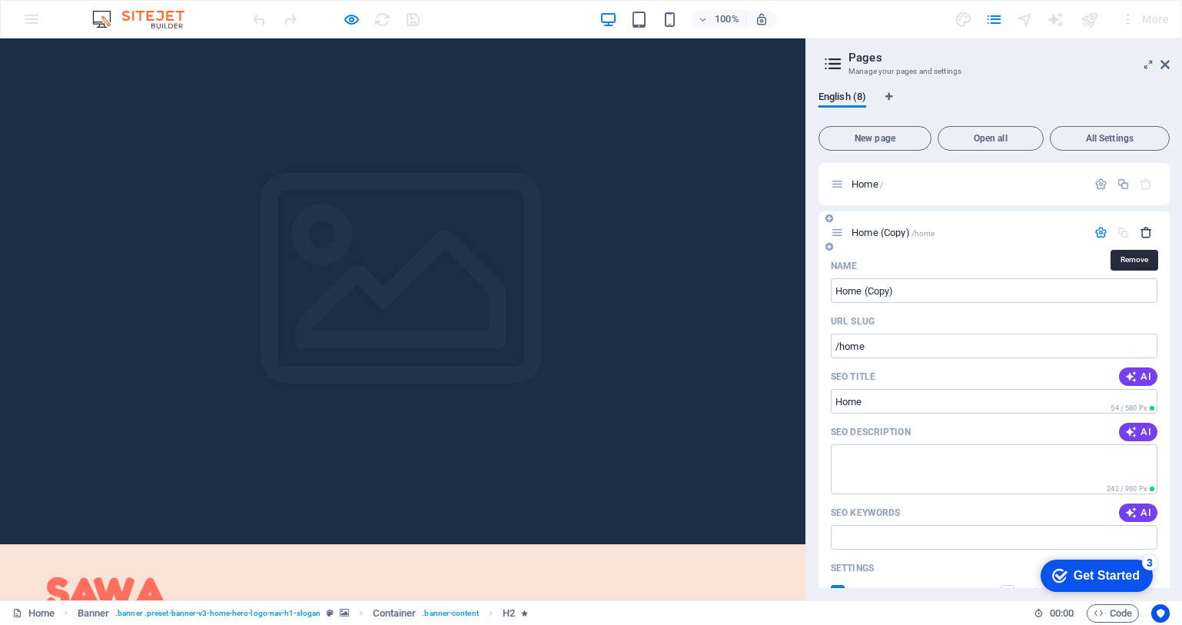
click at [1141, 228] on icon "button" at bounding box center [1146, 232] width 13 height 13
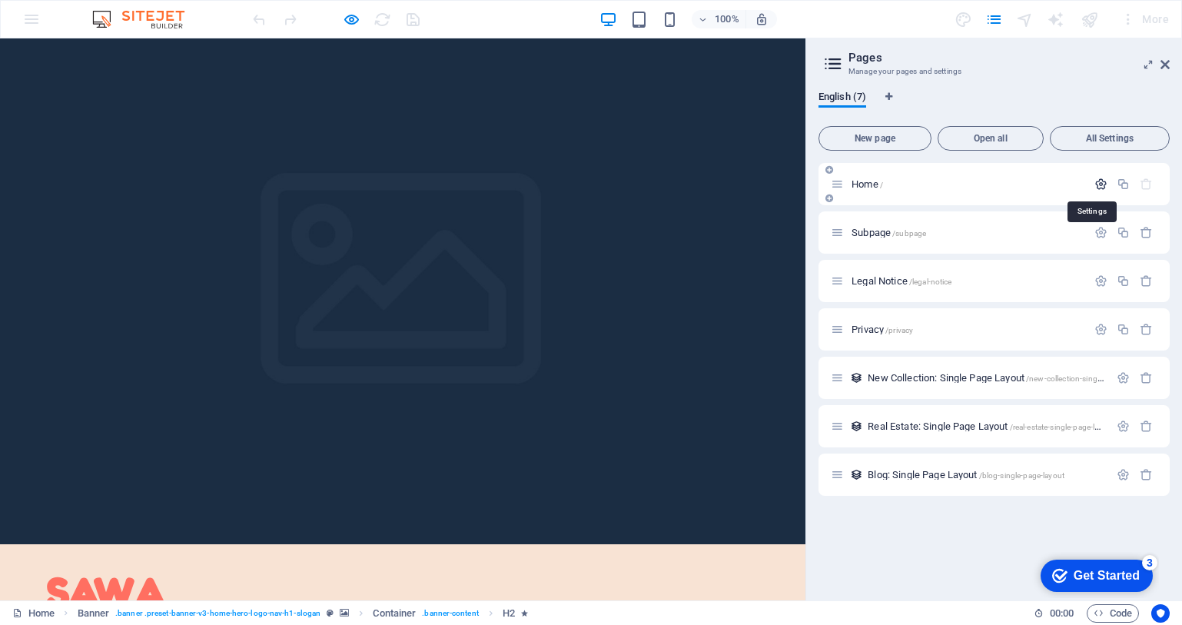
click at [1104, 187] on icon "button" at bounding box center [1101, 184] width 13 height 13
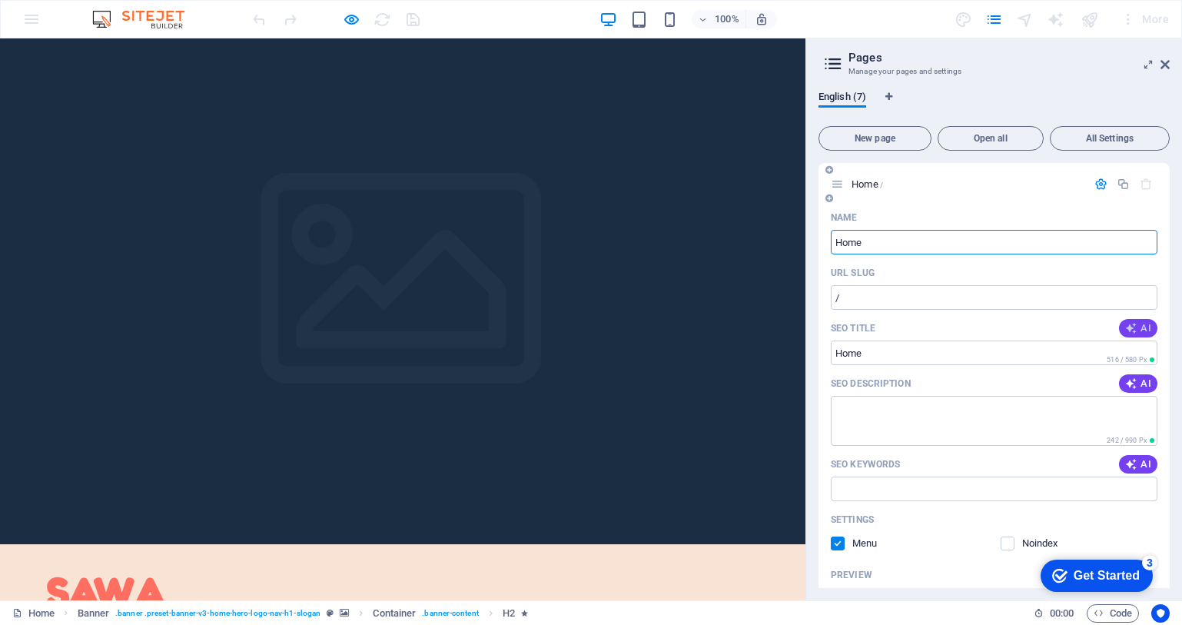
click at [1140, 321] on button "AI" at bounding box center [1138, 328] width 38 height 18
type input "Empower Kids: Fun Learning"
click at [1135, 378] on span "AI" at bounding box center [1138, 383] width 26 height 12
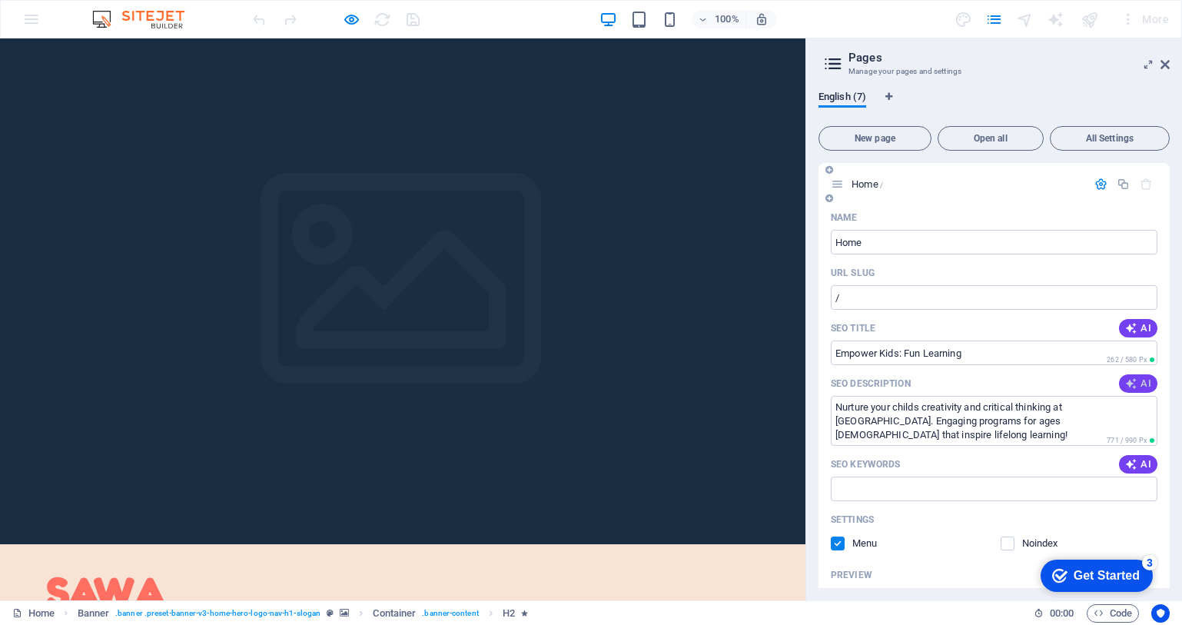
click at [1147, 381] on span "AI" at bounding box center [1138, 383] width 26 height 12
click at [1092, 417] on textarea "Discover SAWA’s engaging programs for children 0-10, promoting creativity and i…" at bounding box center [994, 421] width 327 height 50
click at [1097, 420] on textarea "Discover SAWA’s engaging programs for children 3-10, promoting creativity and i…" at bounding box center [994, 421] width 327 height 50
click at [1136, 387] on span "AI" at bounding box center [1138, 383] width 26 height 12
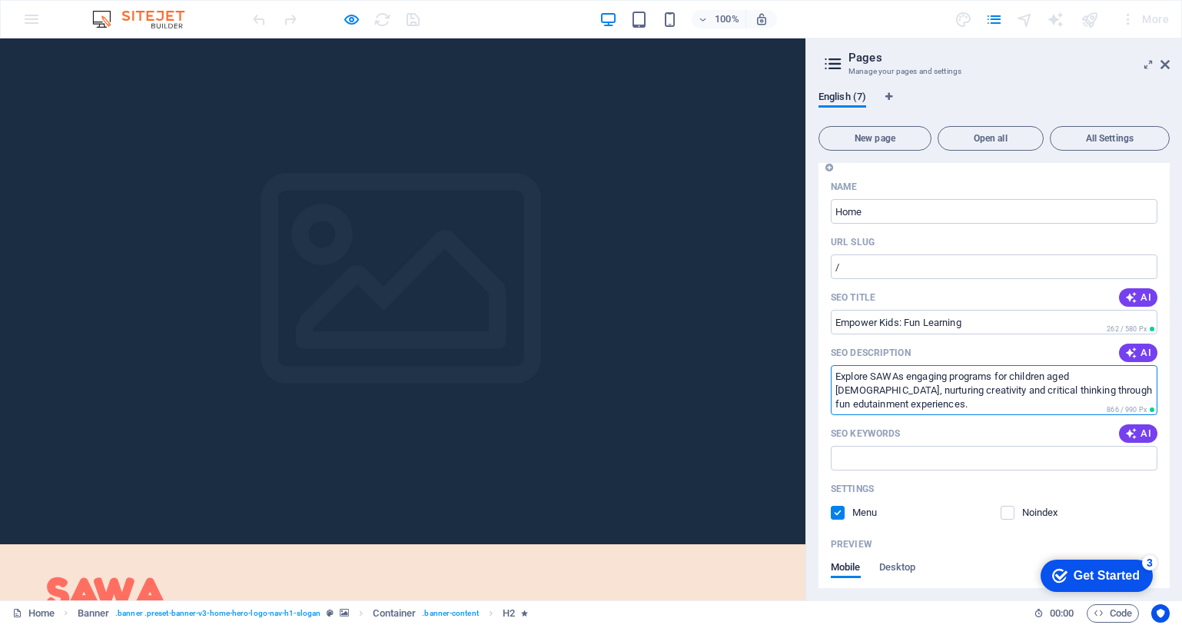
click at [1115, 394] on textarea "Explore SAWAs engaging programs for children aged 0-10, nurturing creativity an…" at bounding box center [994, 390] width 327 height 50
type textarea "Explore SAWAs engaging programs for children, nurturing creativity and critical…"
